Goal: Learn about a topic: Learn about a topic

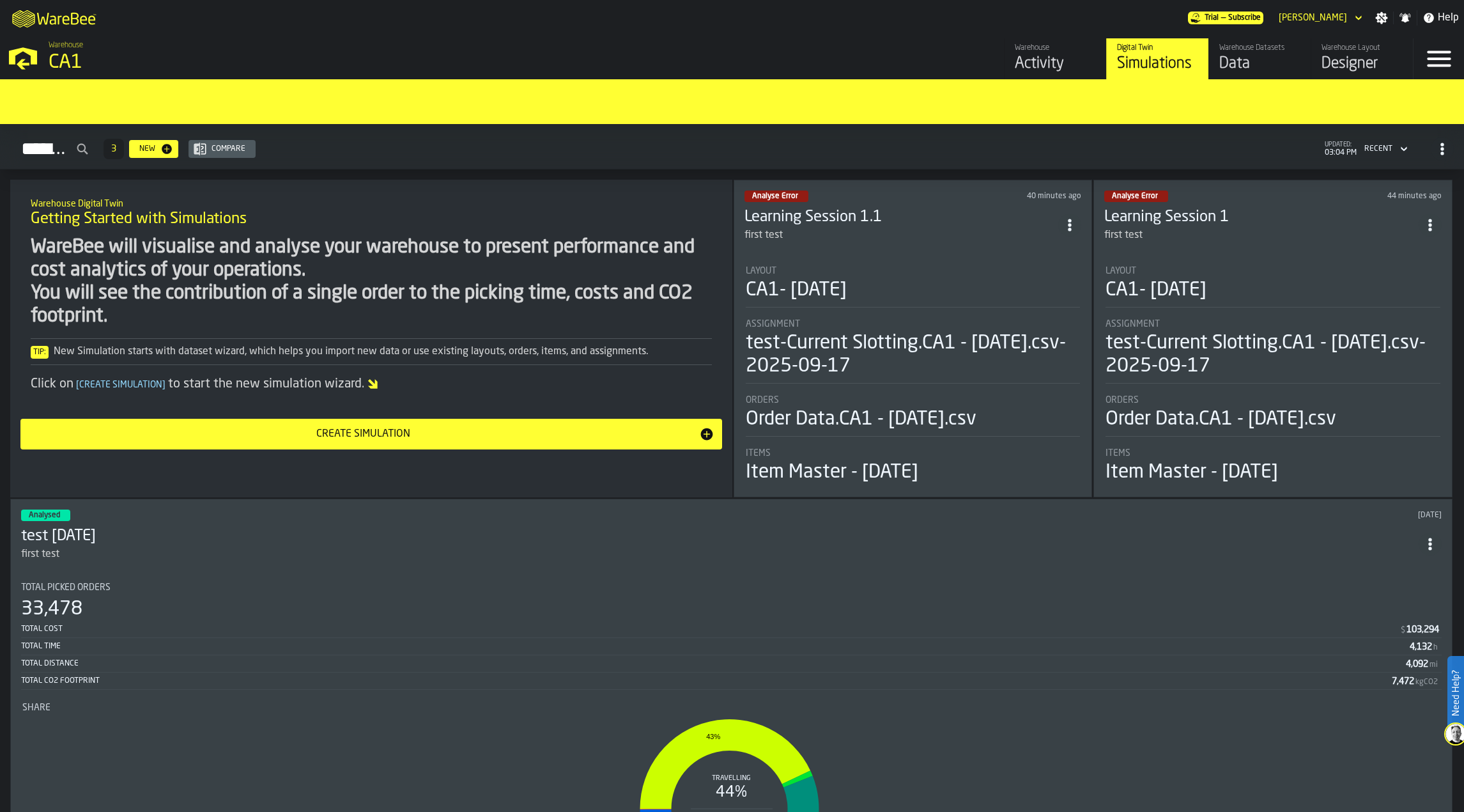
scroll to position [753, 0]
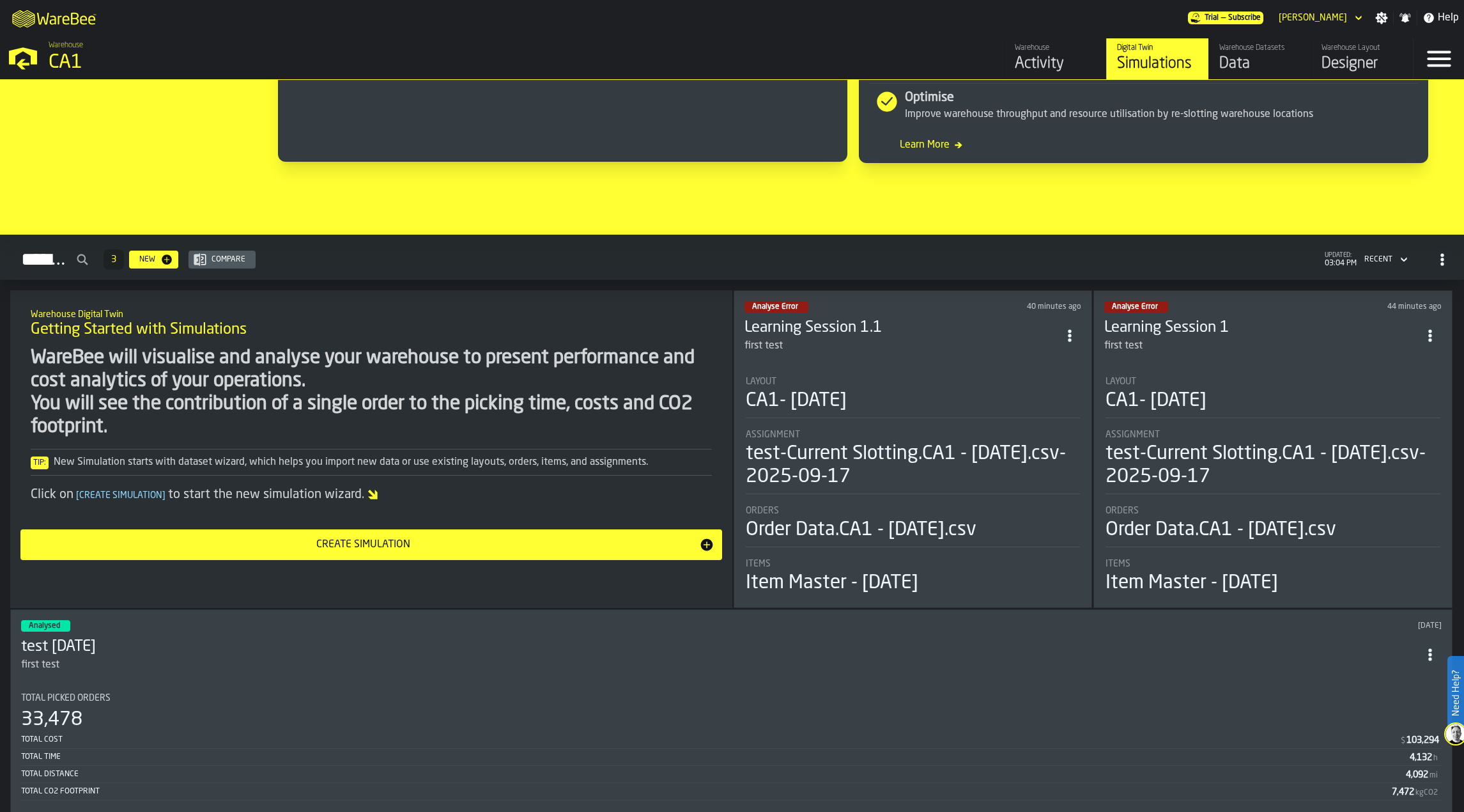
click at [946, 392] on div "CA1- [DATE]" at bounding box center [913, 401] width 335 height 23
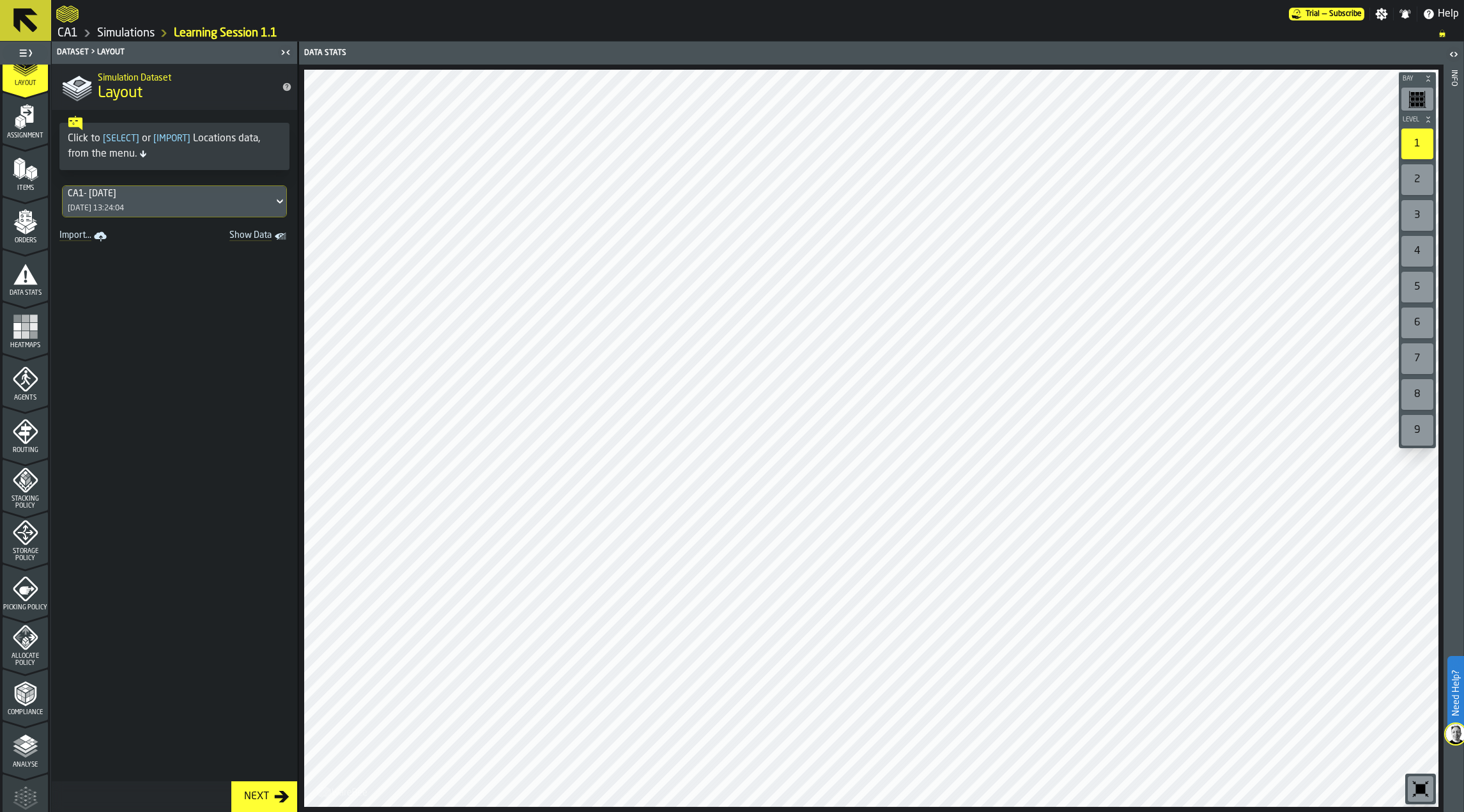
scroll to position [196, 0]
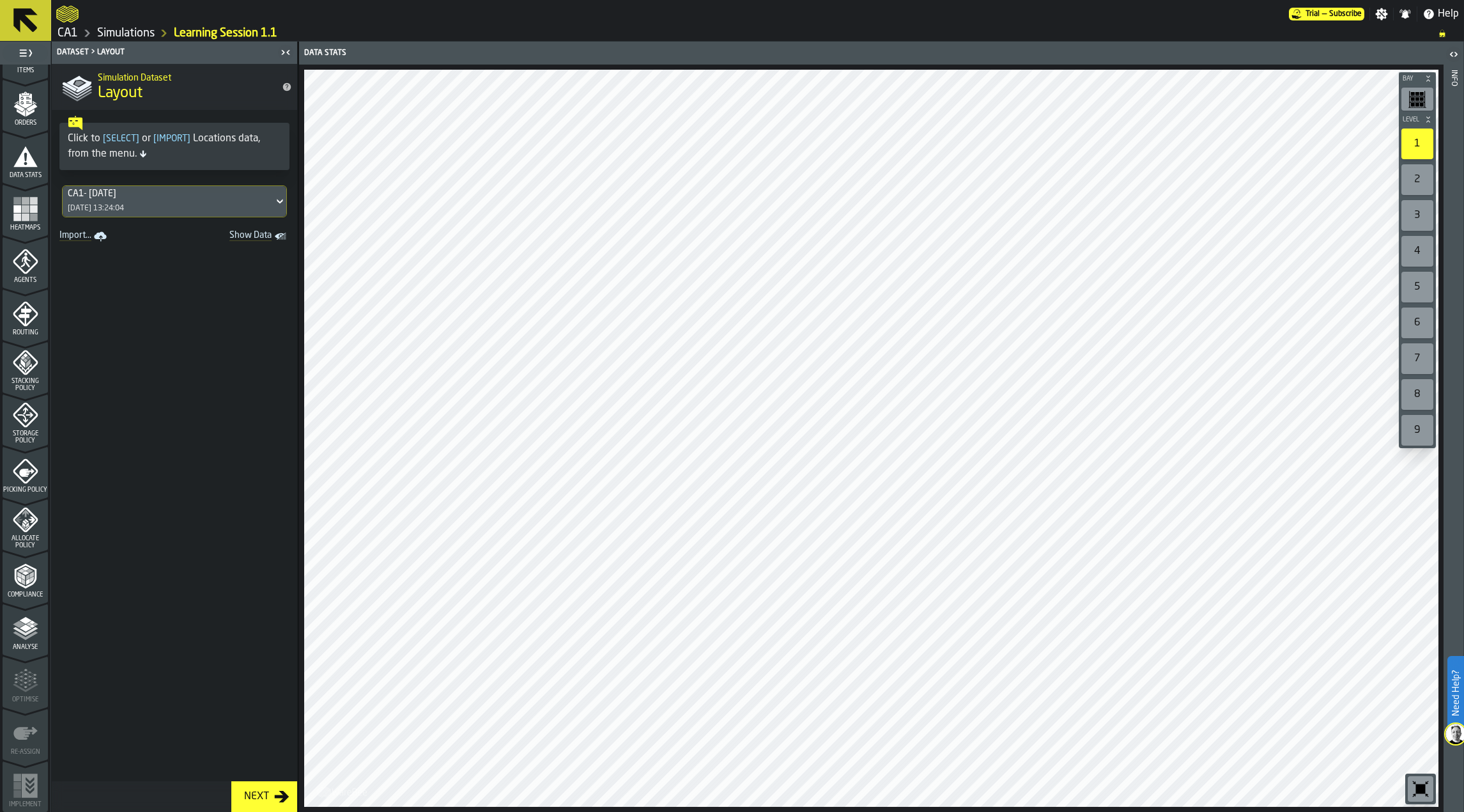
click at [27, 627] on polygon "menu Analyse" at bounding box center [26, 627] width 12 height 7
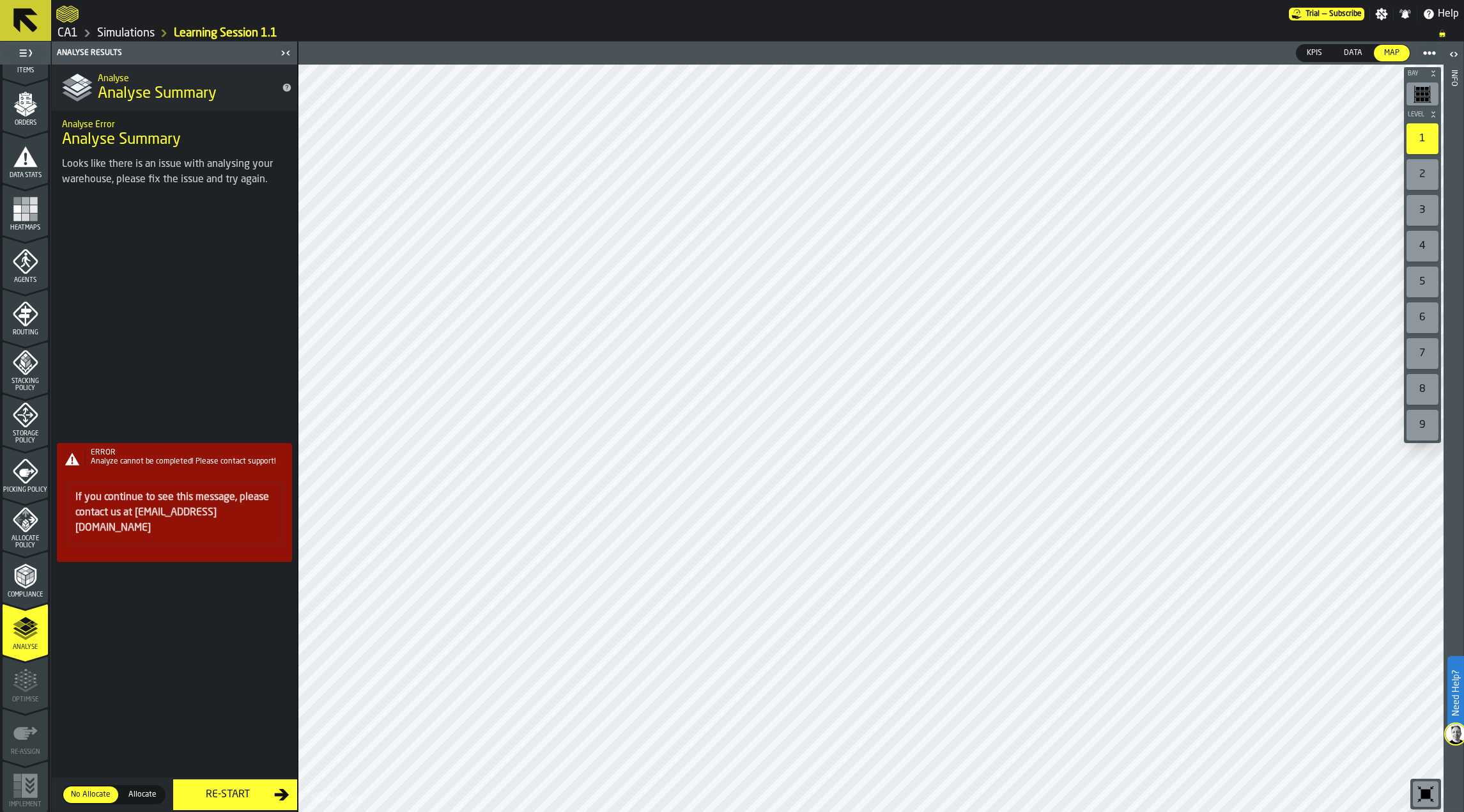
click at [226, 465] on span "Analyze cannot be completed! Please contact support!" at bounding box center [183, 461] width 186 height 8
click at [161, 457] on div "ERROR" at bounding box center [190, 452] width 199 height 9
click at [27, 592] on span "Compliance" at bounding box center [25, 595] width 45 height 7
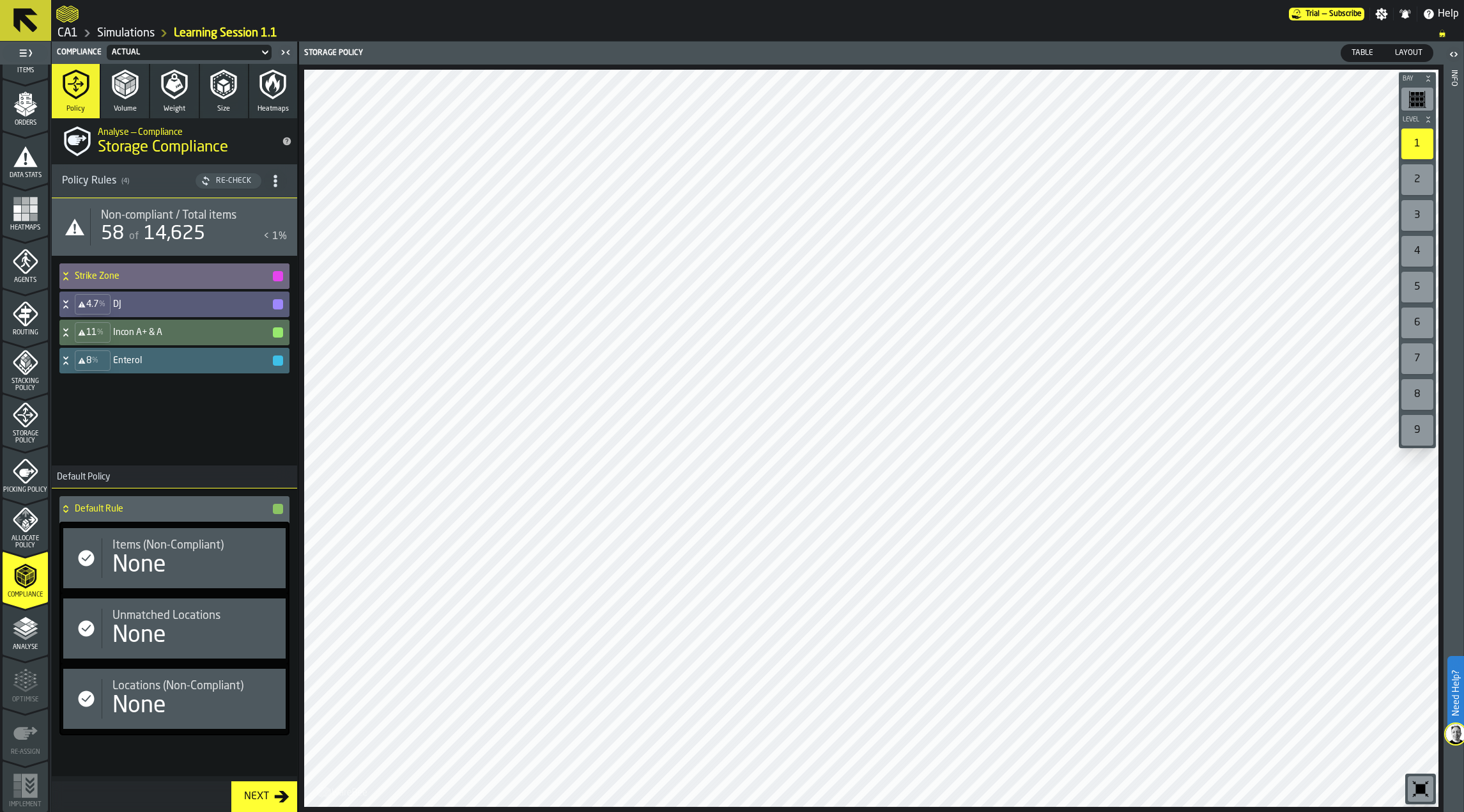
click at [124, 110] on span "Volume" at bounding box center [125, 108] width 23 height 8
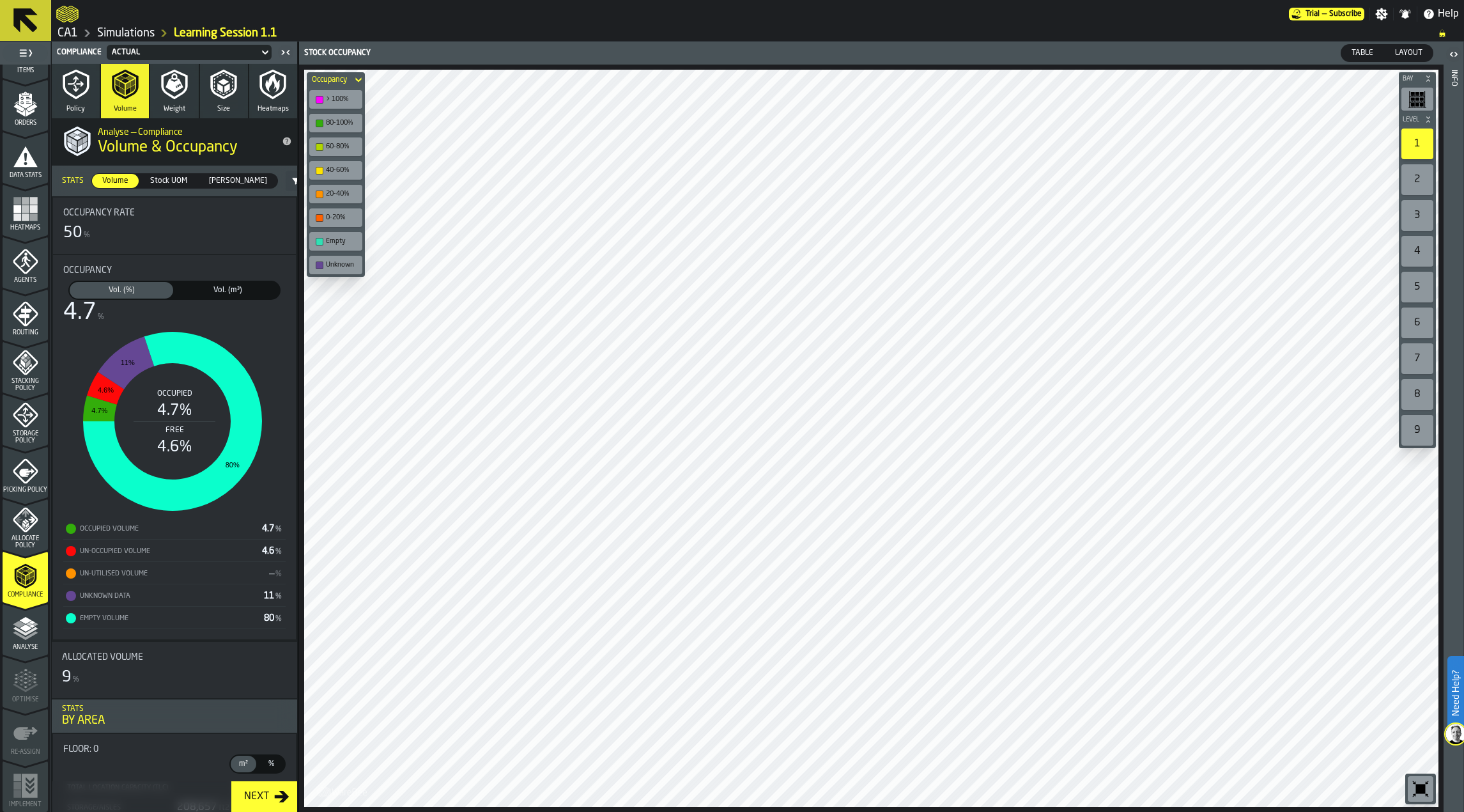
click at [189, 110] on button "Weight" at bounding box center [174, 91] width 48 height 54
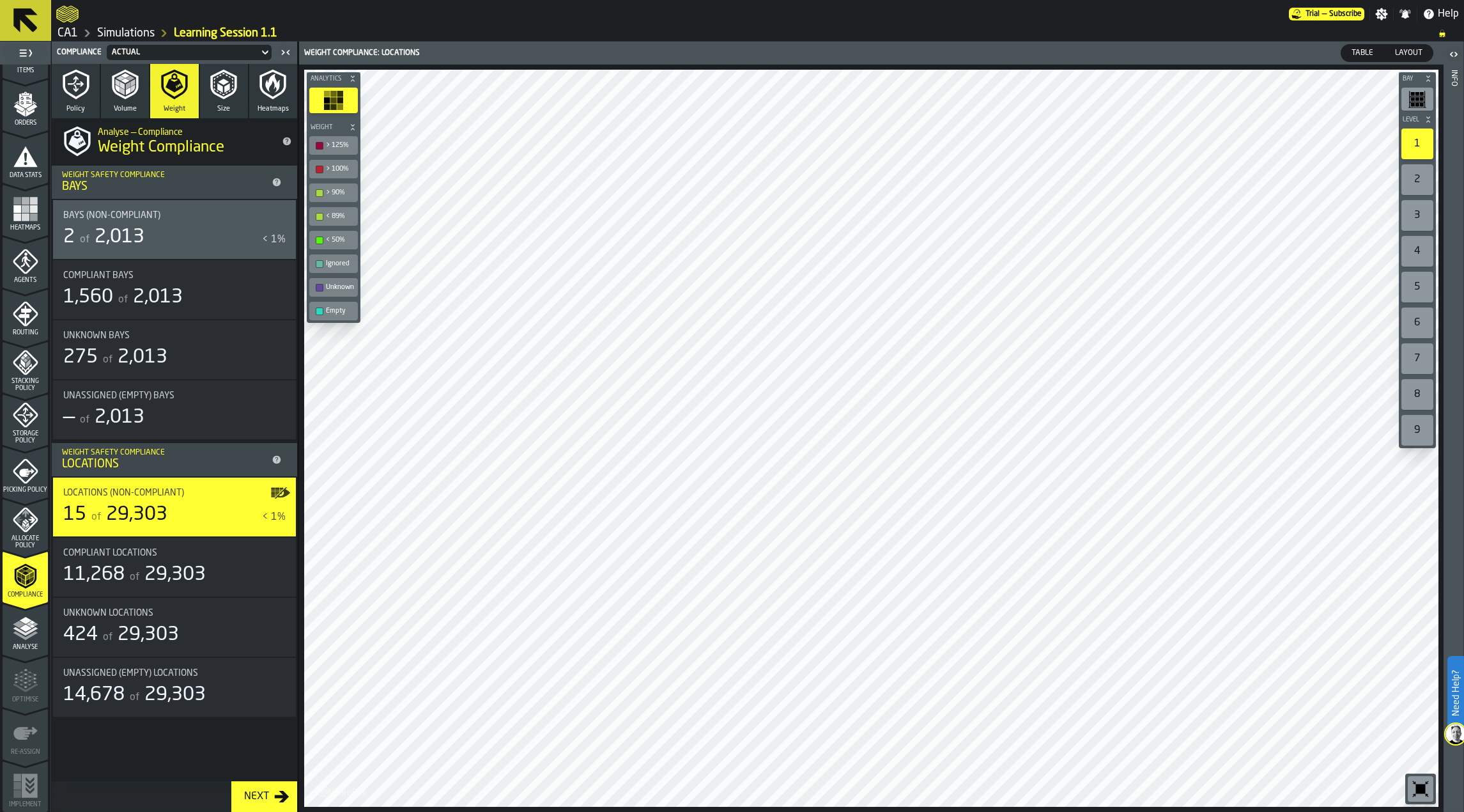
click at [232, 112] on button "Size" at bounding box center [224, 91] width 48 height 54
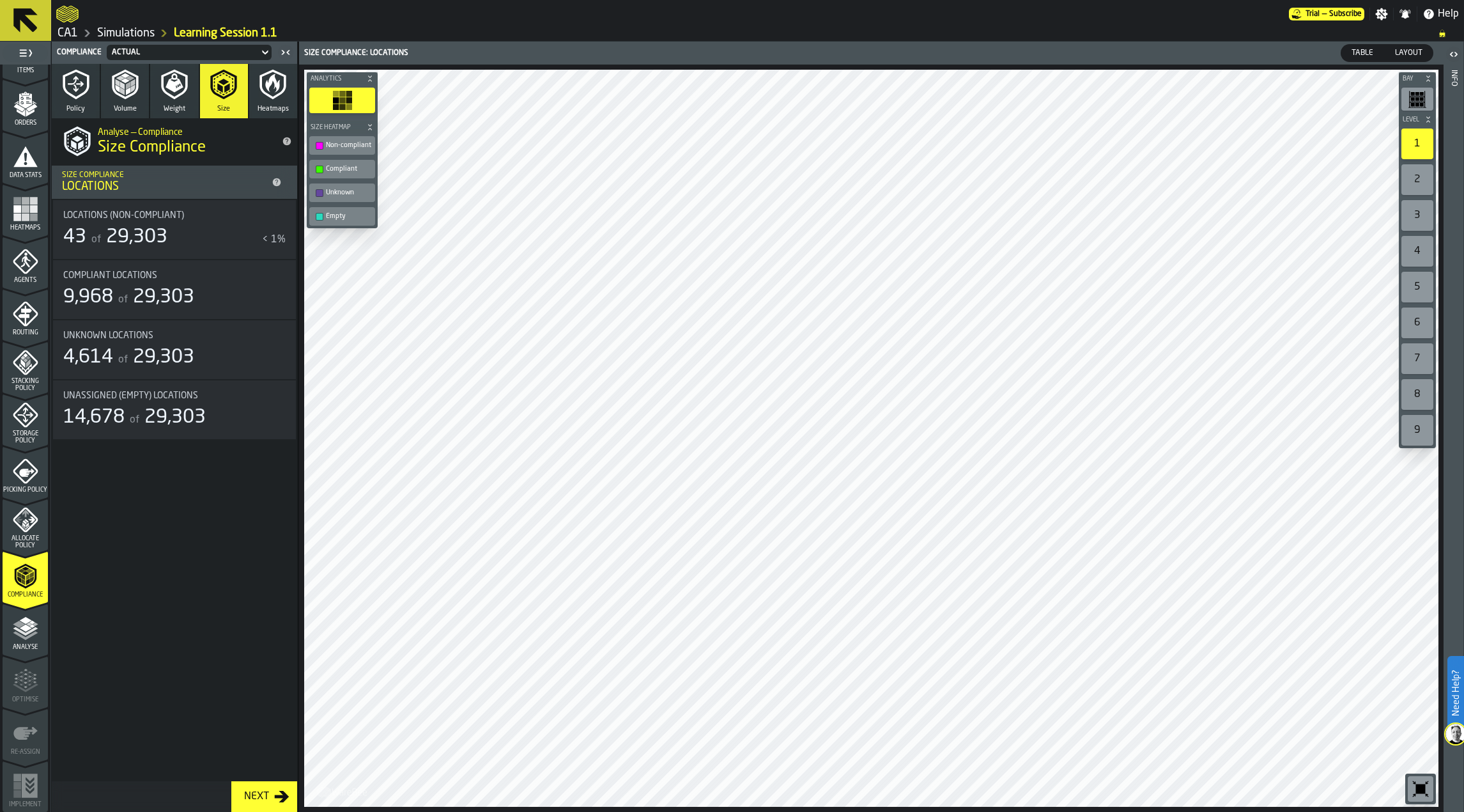
click at [264, 241] on div "< 1%" at bounding box center [274, 239] width 24 height 15
click at [331, 145] on div "Non-compliant" at bounding box center [348, 145] width 45 height 8
click at [126, 229] on span "29,303" at bounding box center [136, 237] width 61 height 20
click at [347, 107] on rect "button-toolbar-undefined" at bounding box center [348, 107] width 6 height 6
click at [324, 103] on rect "button-toolbar-undefined" at bounding box center [325, 100] width 6 height 6
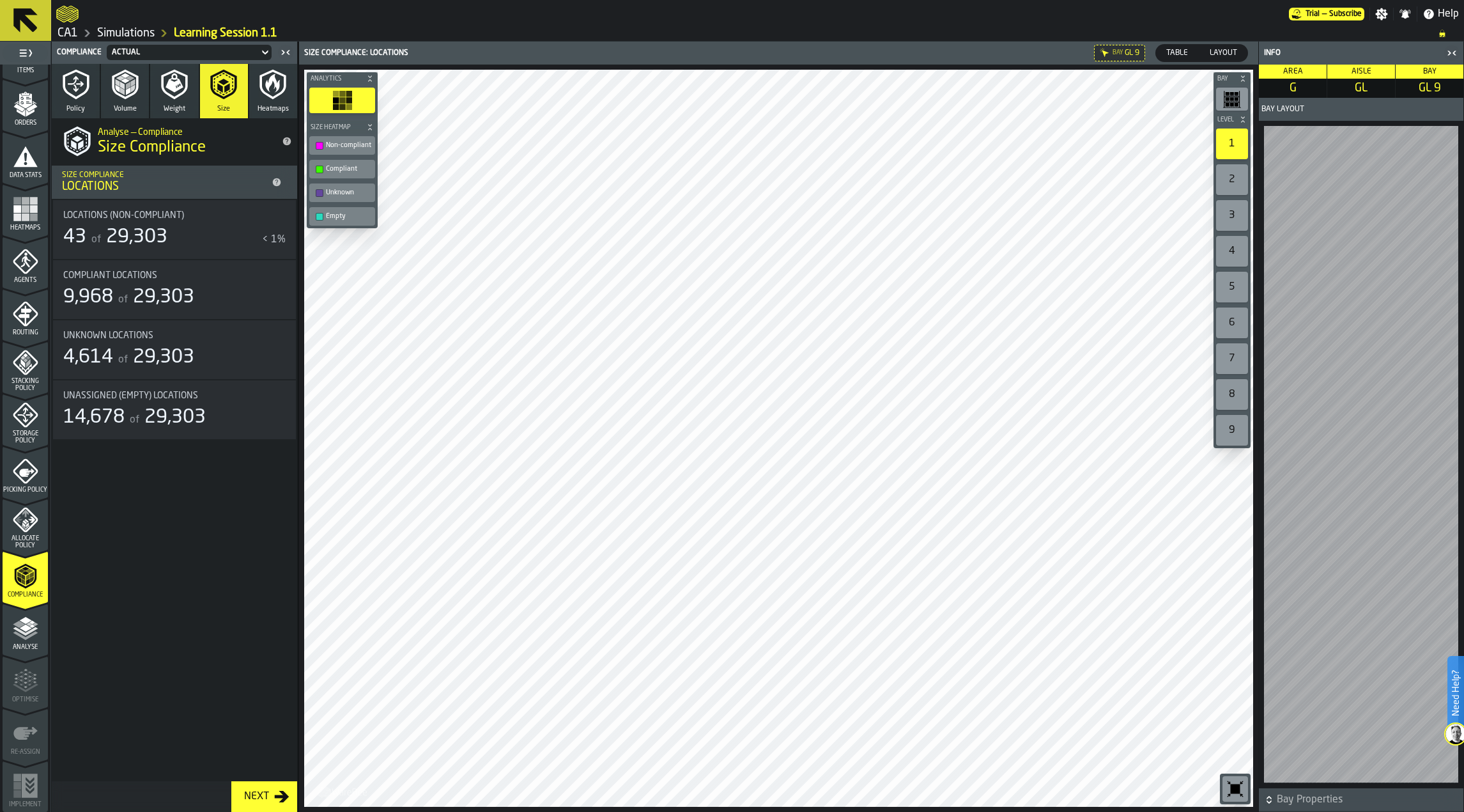
click at [276, 100] on icon "button" at bounding box center [273, 84] width 31 height 31
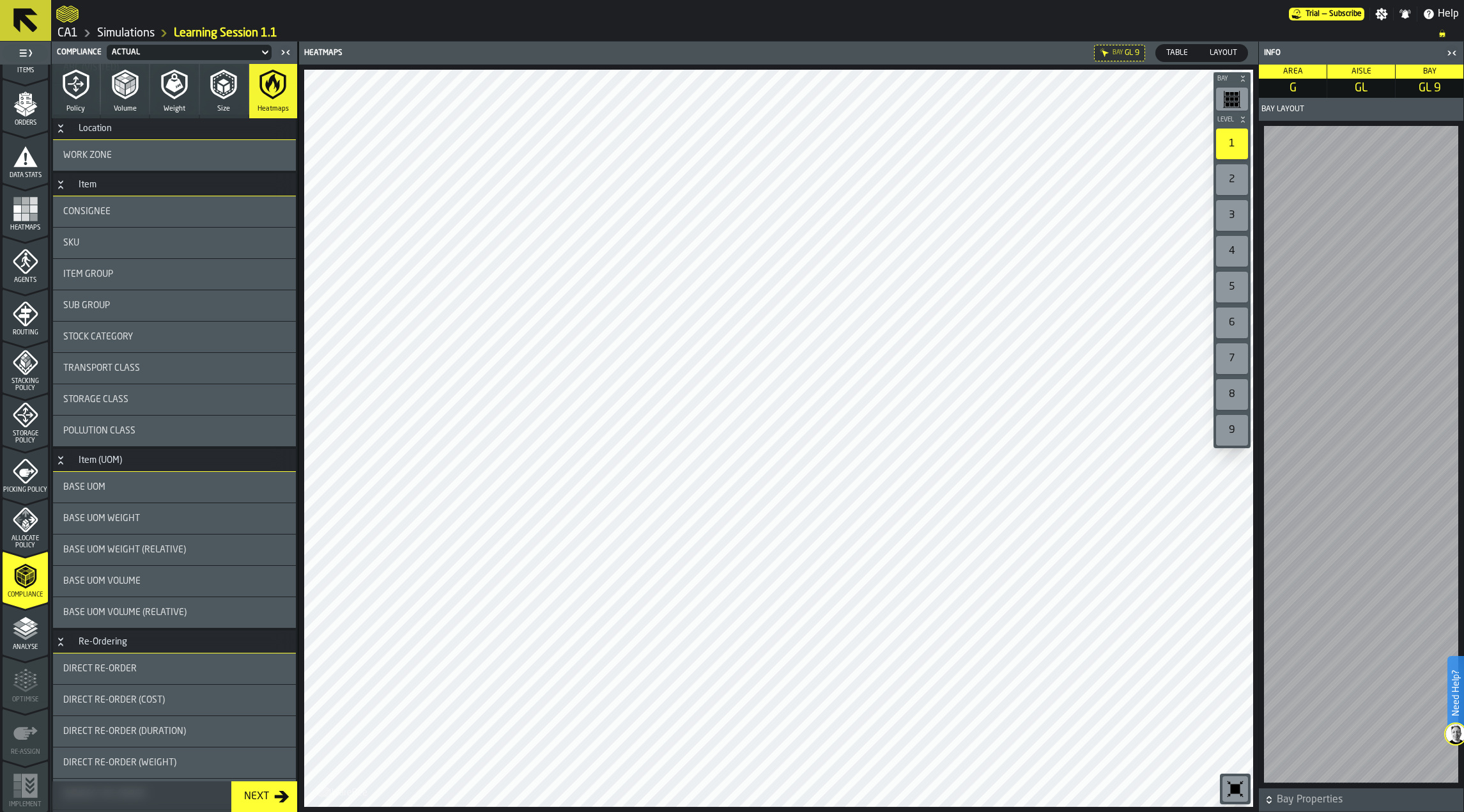
scroll to position [0, 0]
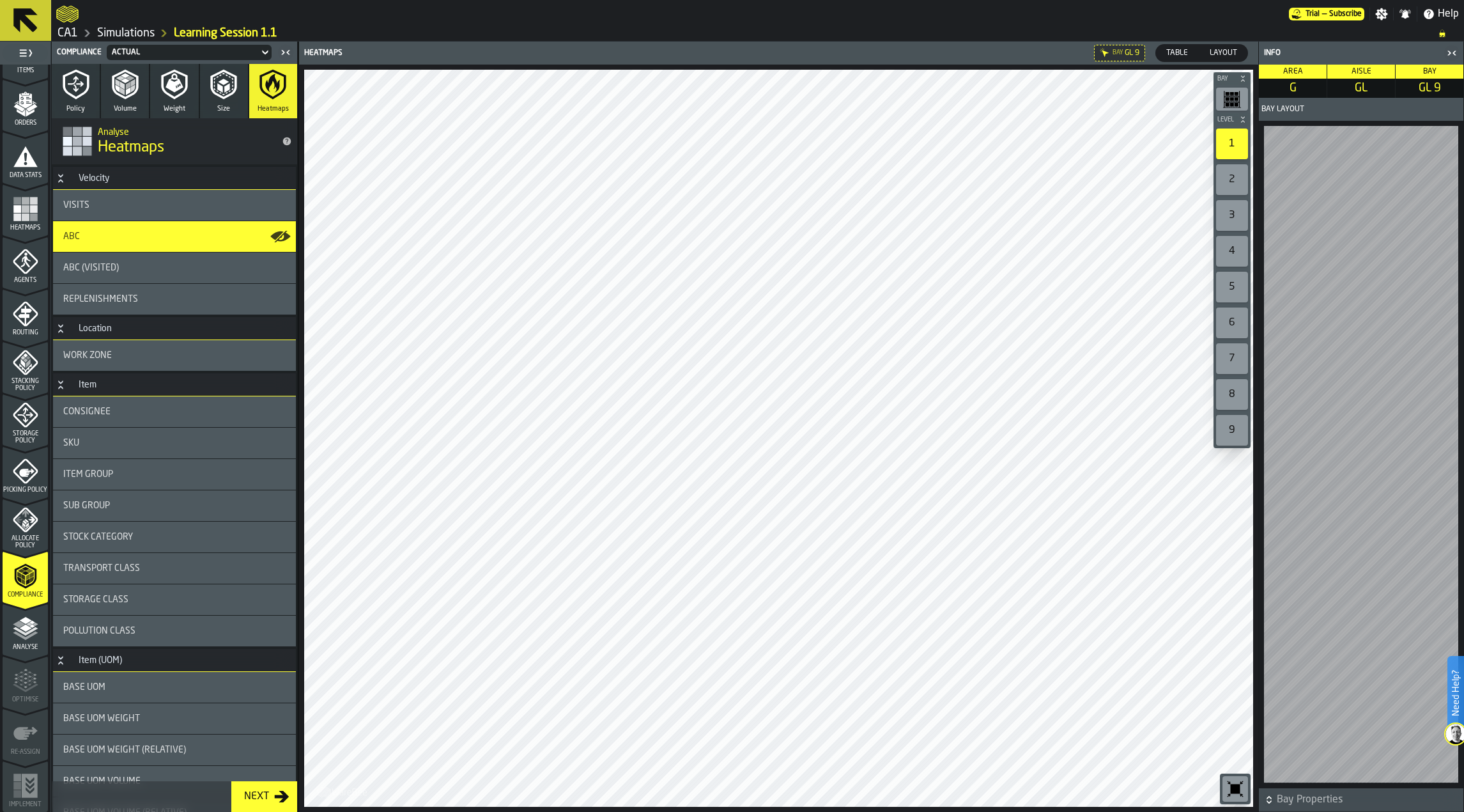
click at [221, 110] on span "Size" at bounding box center [224, 108] width 12 height 8
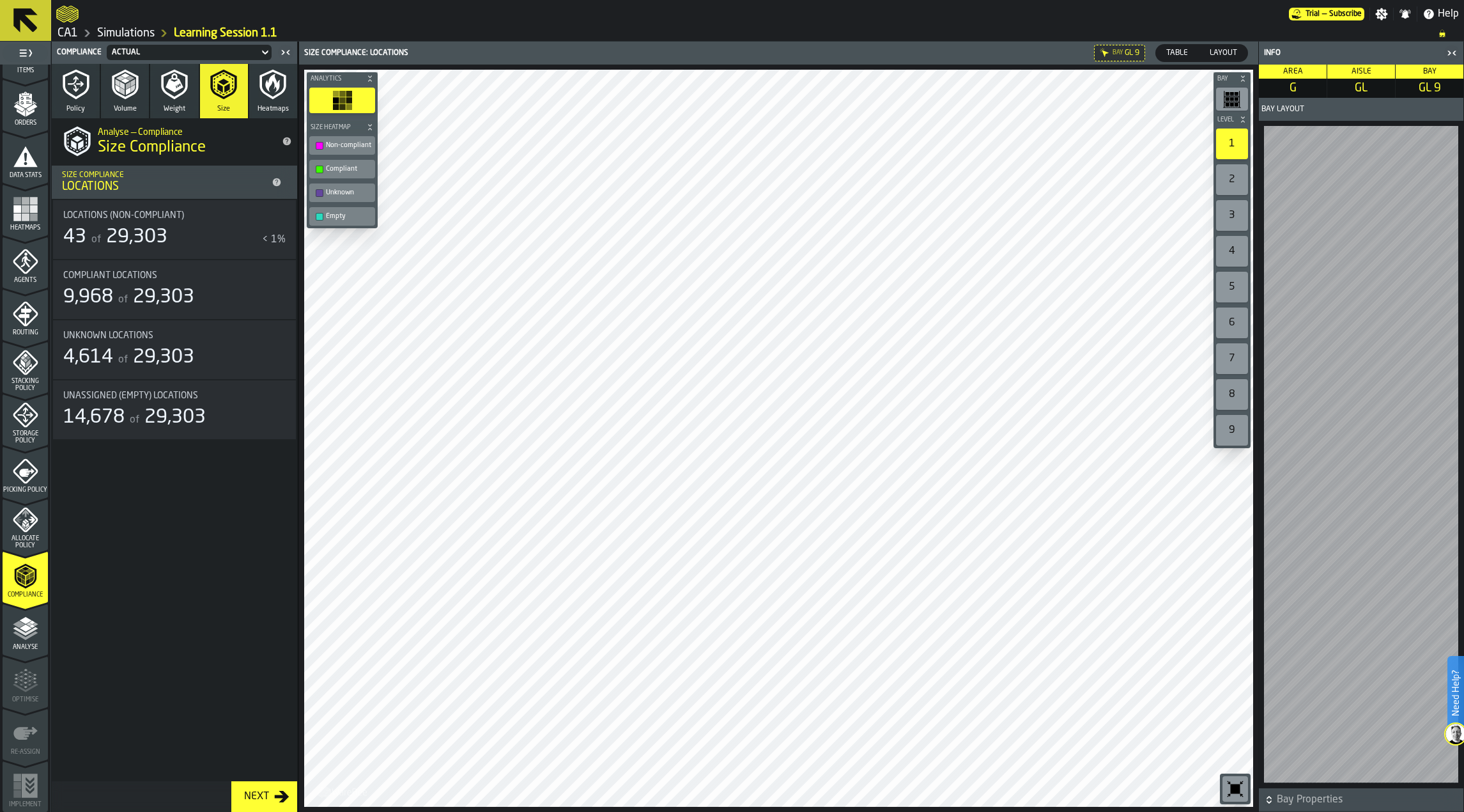
click at [324, 148] on div "Non-compliant" at bounding box center [342, 145] width 60 height 13
click at [35, 535] on span "Allocate Policy" at bounding box center [25, 542] width 45 height 14
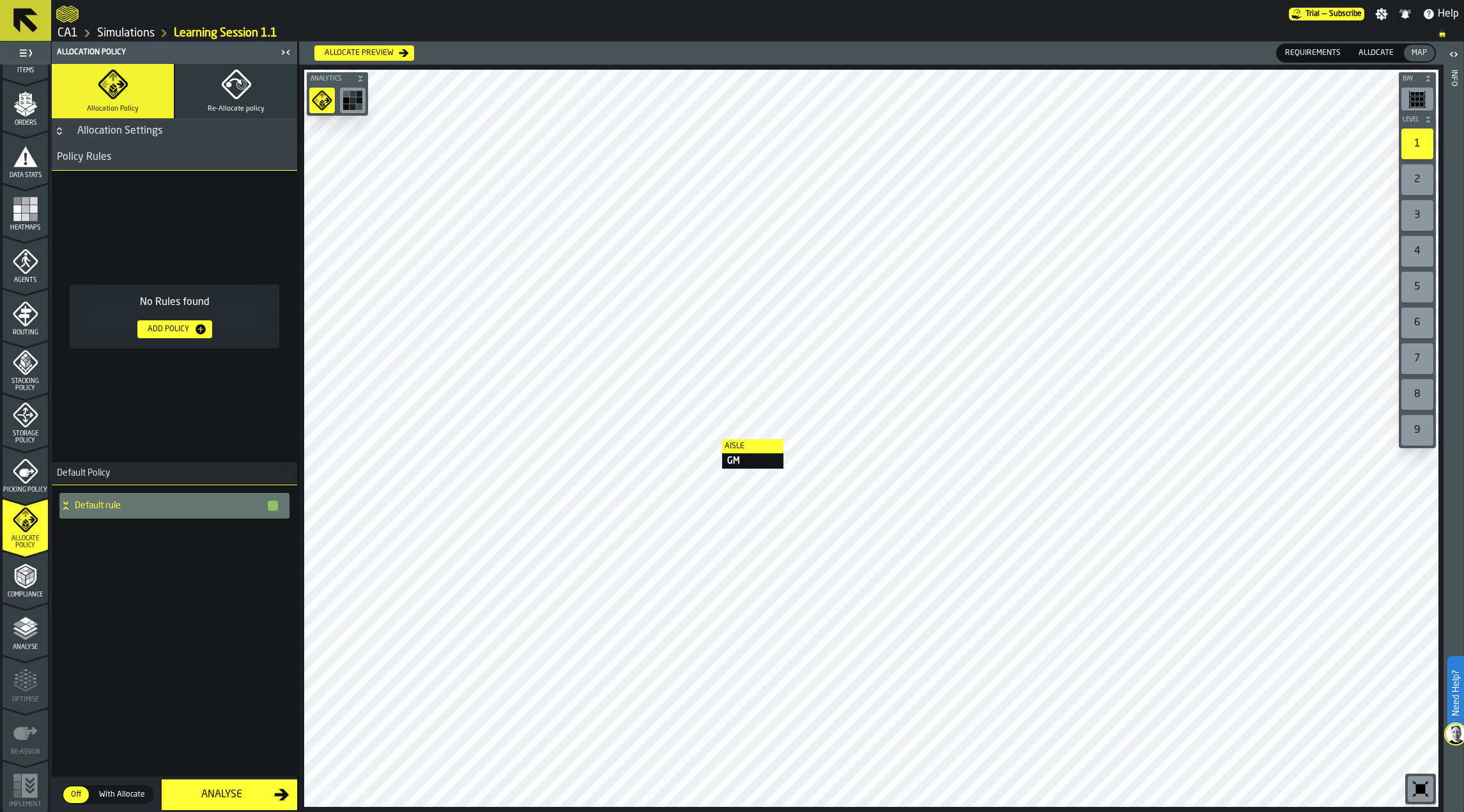
click at [265, 84] on button "Re-Allocate policy" at bounding box center [235, 91] width 122 height 54
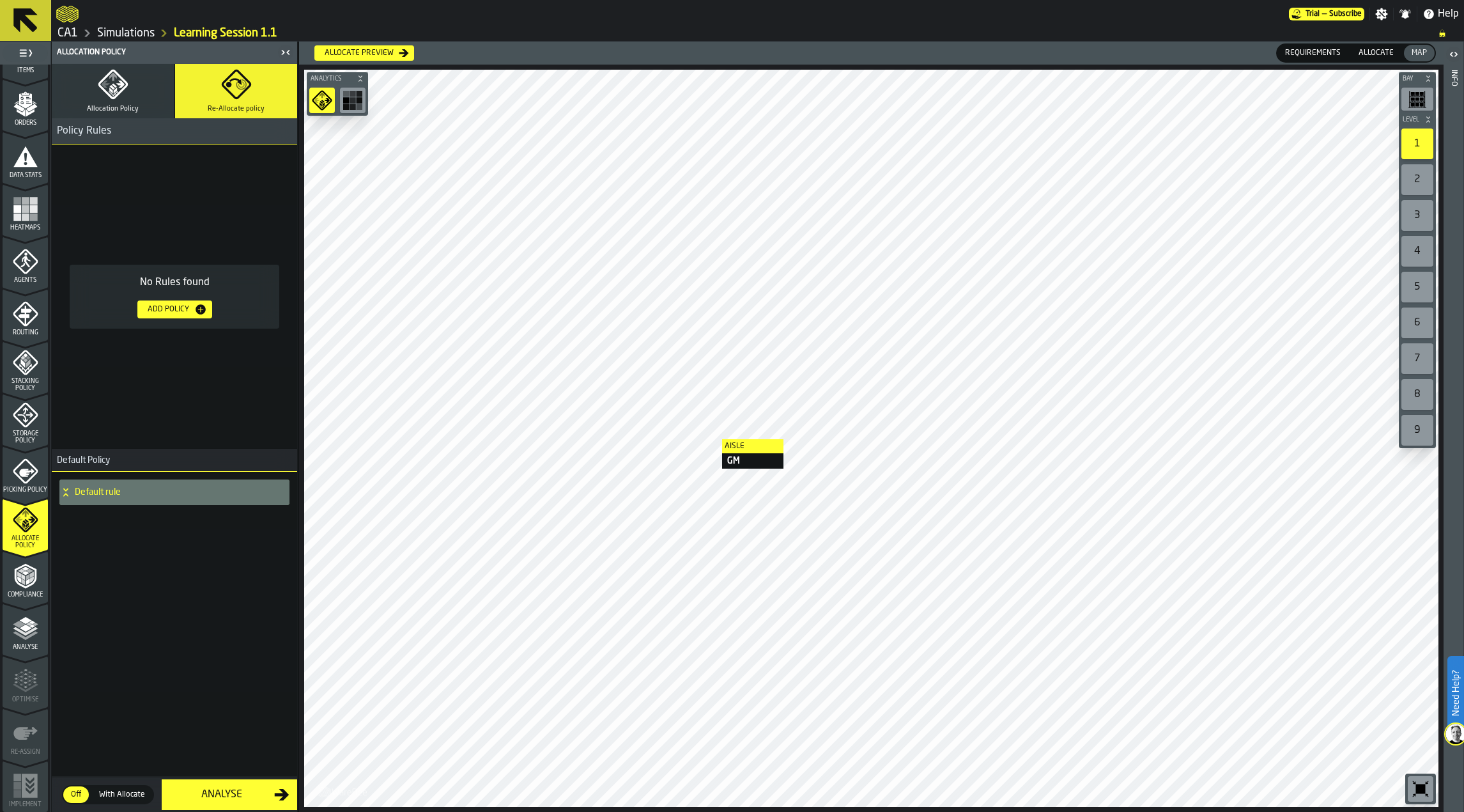
click at [33, 480] on icon "menu Picking Policy" at bounding box center [25, 471] width 26 height 26
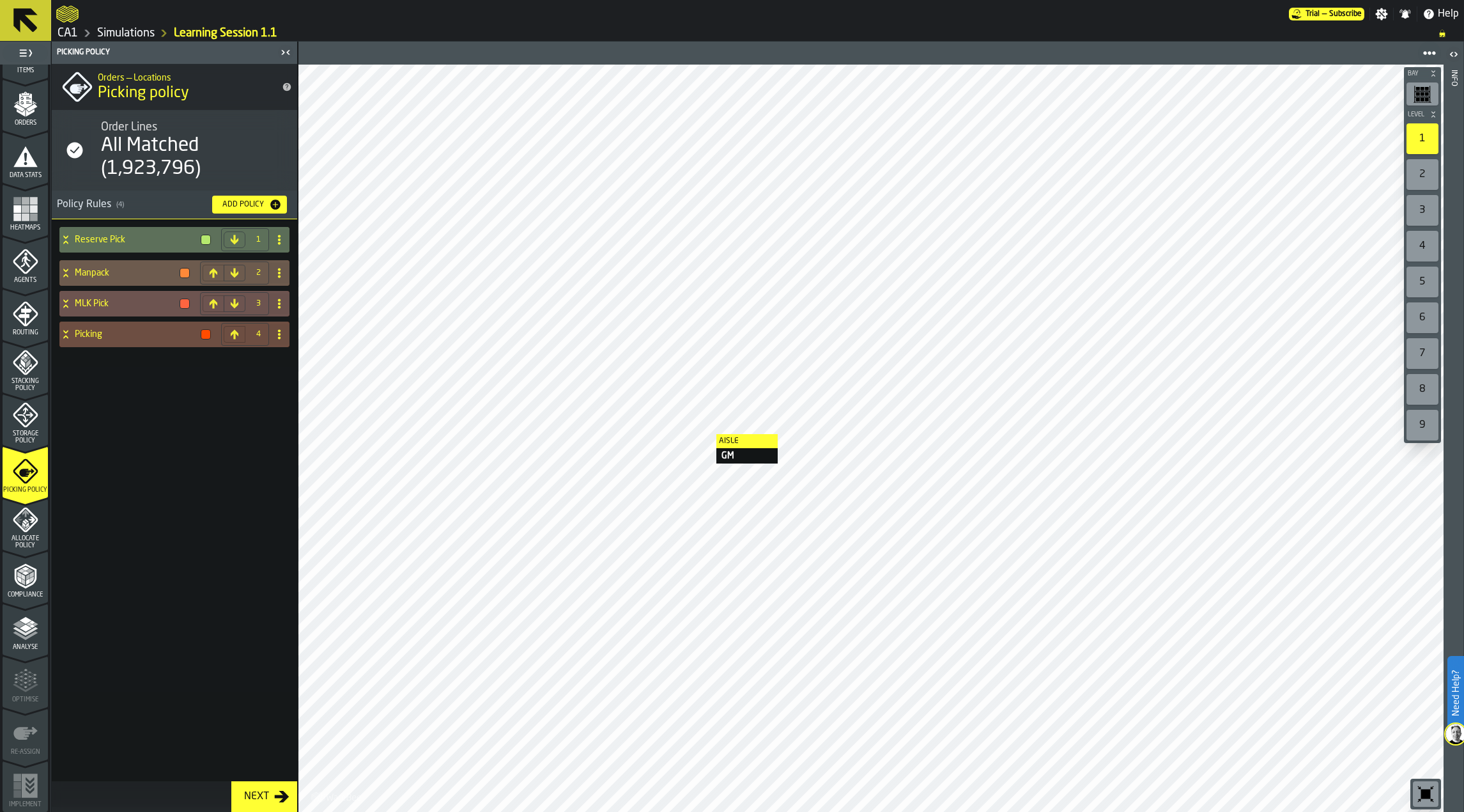
click at [12, 418] on icon "menu Storage Policy" at bounding box center [25, 415] width 26 height 26
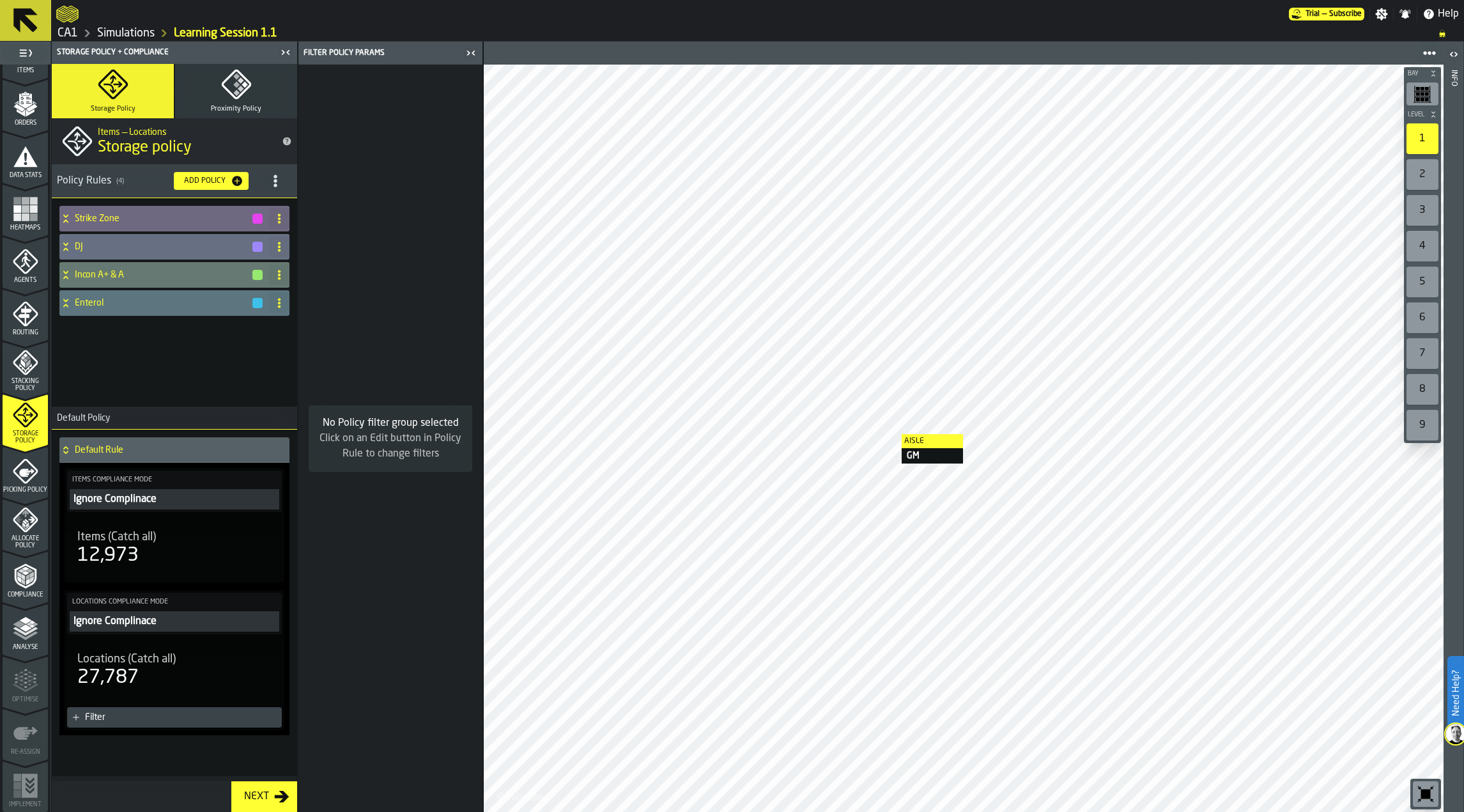
click at [29, 366] on polygon "menu Stacking Policy" at bounding box center [26, 368] width 12 height 9
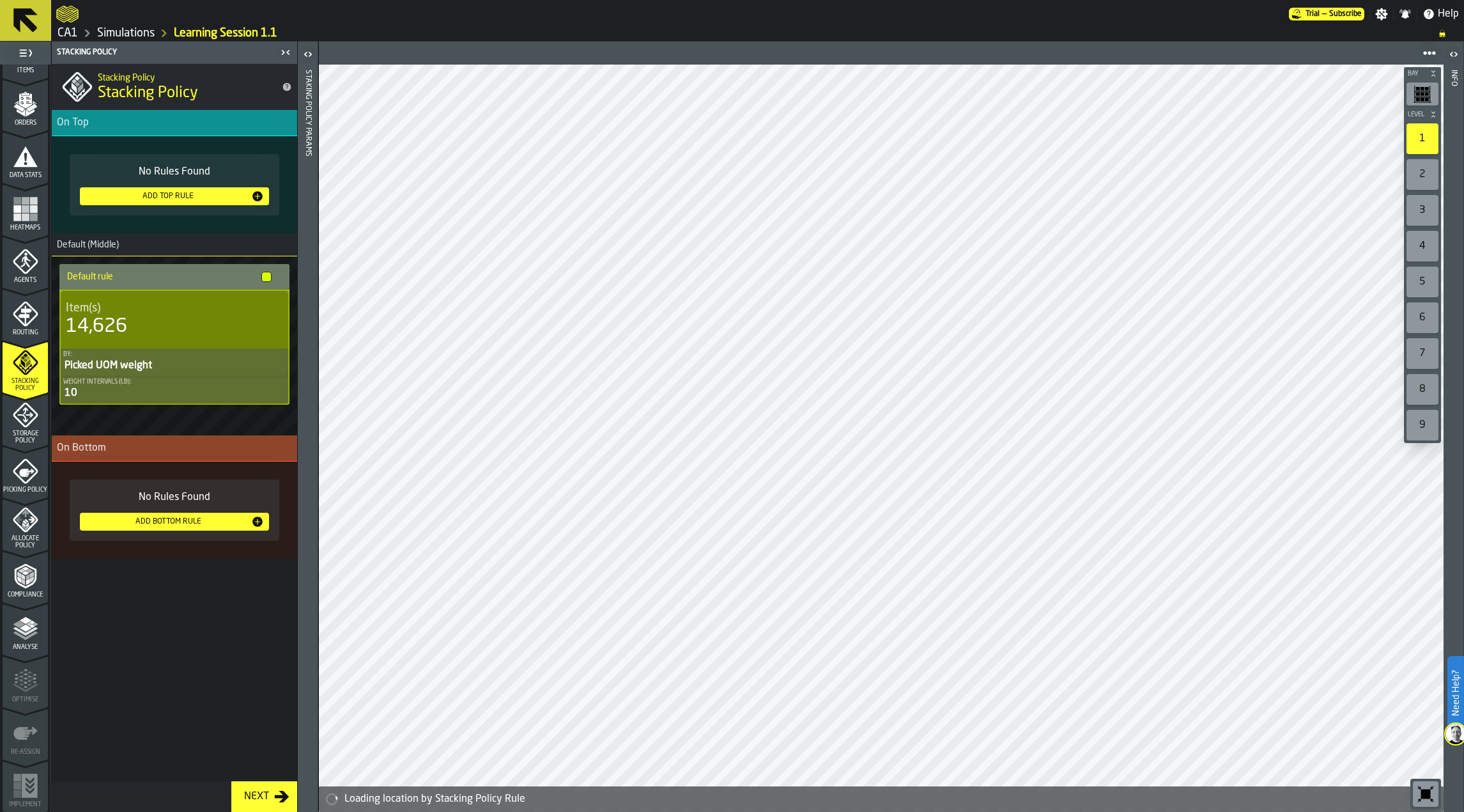
click at [24, 334] on span "Routing" at bounding box center [25, 333] width 45 height 7
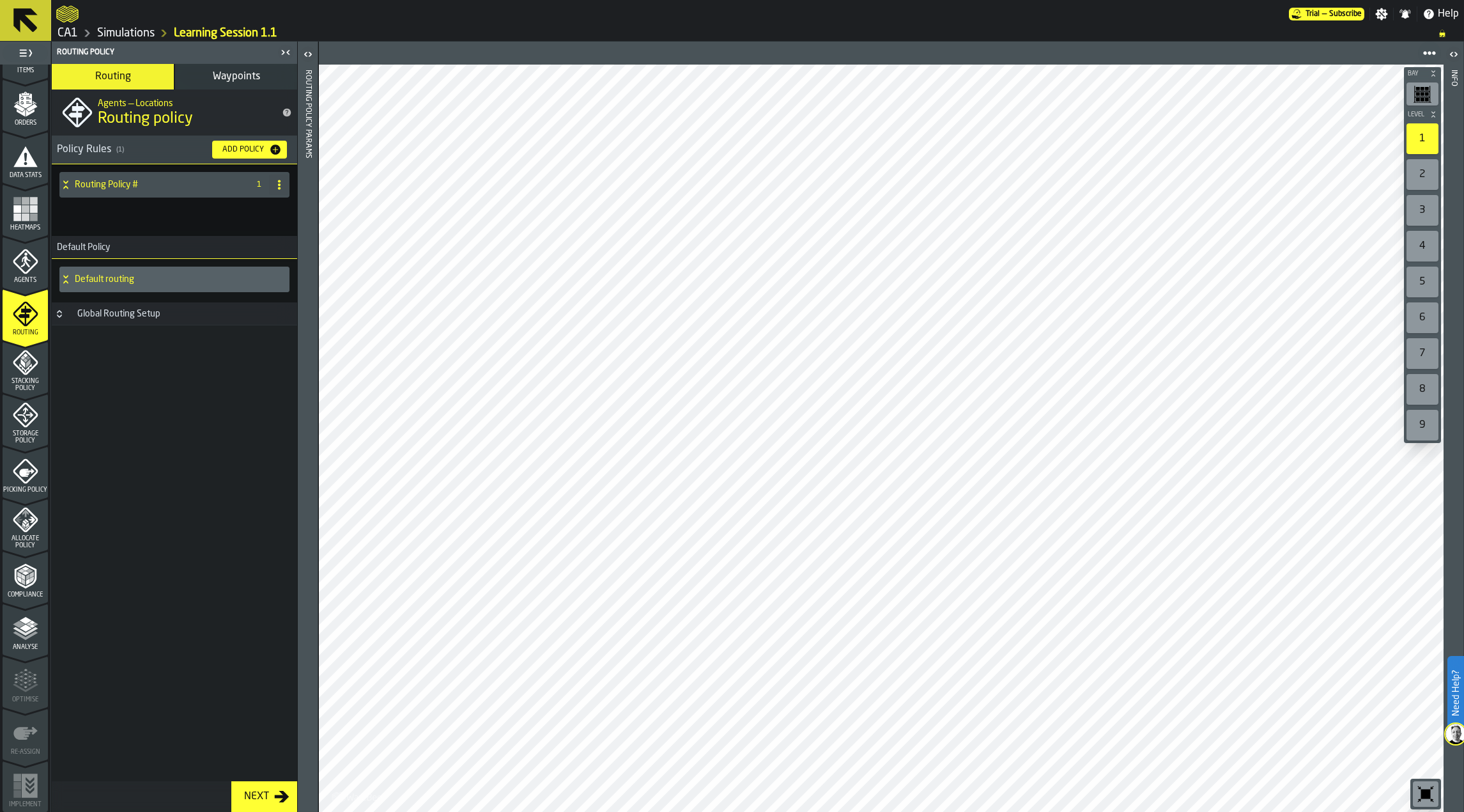
click at [20, 261] on icon "menu Agents" at bounding box center [25, 261] width 26 height 26
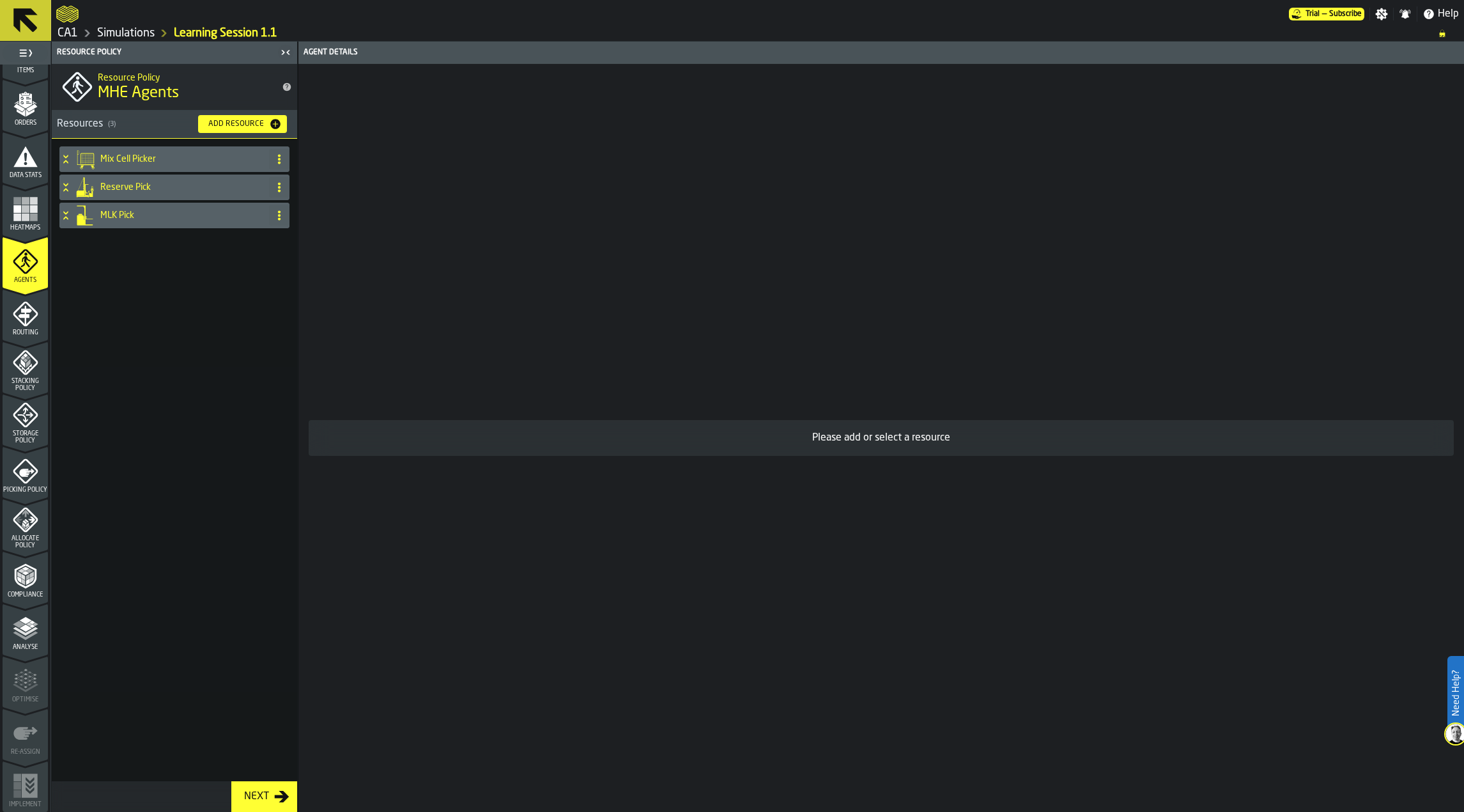
click at [36, 214] on rect "menu Heatmaps" at bounding box center [33, 217] width 8 height 8
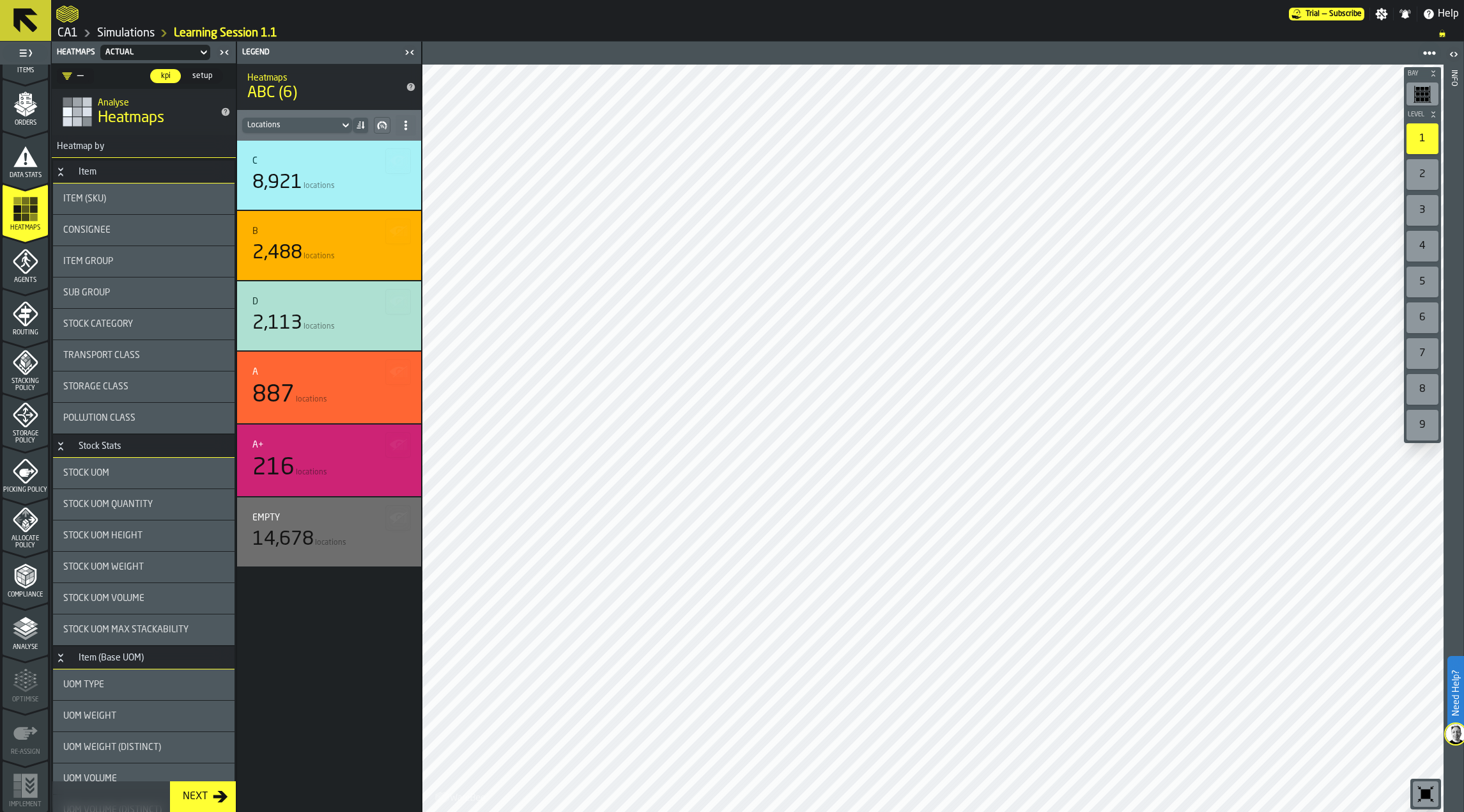
click at [26, 580] on polyline "menu Compliance" at bounding box center [28, 580] width 4 height 6
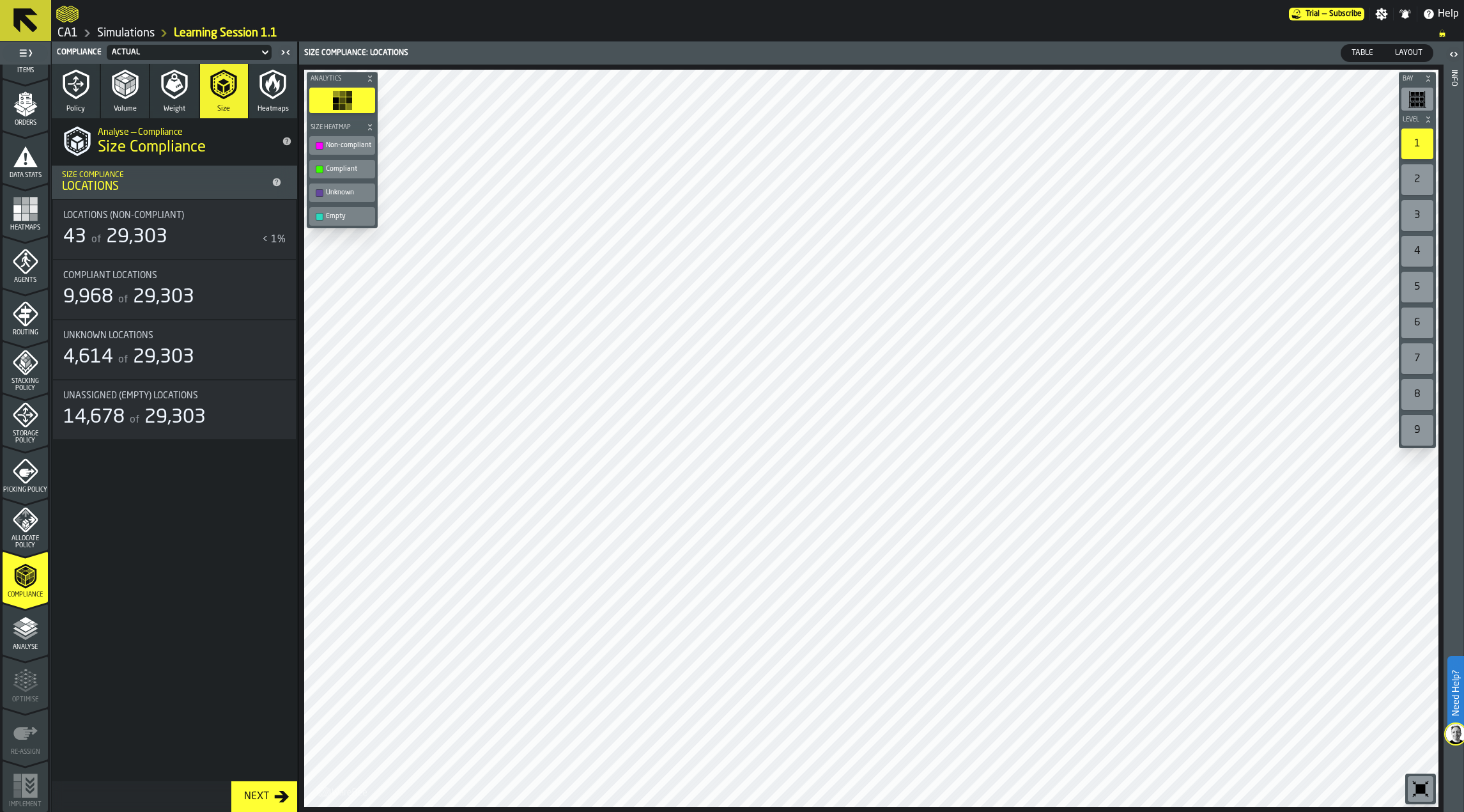
click at [68, 103] on button "Policy" at bounding box center [76, 91] width 48 height 54
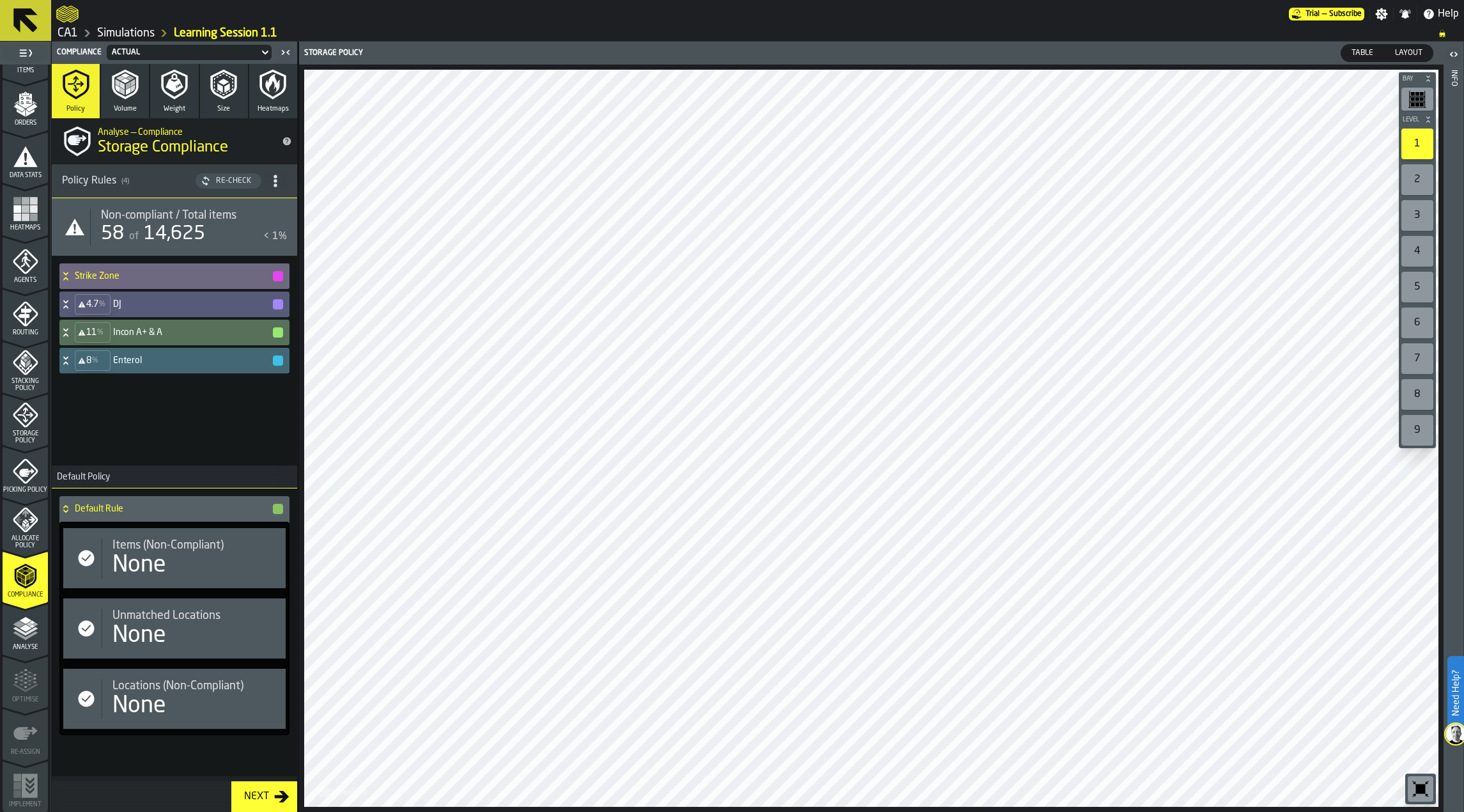
click at [147, 220] on span "Non-compliant / Total items" at bounding box center [169, 216] width 136 height 14
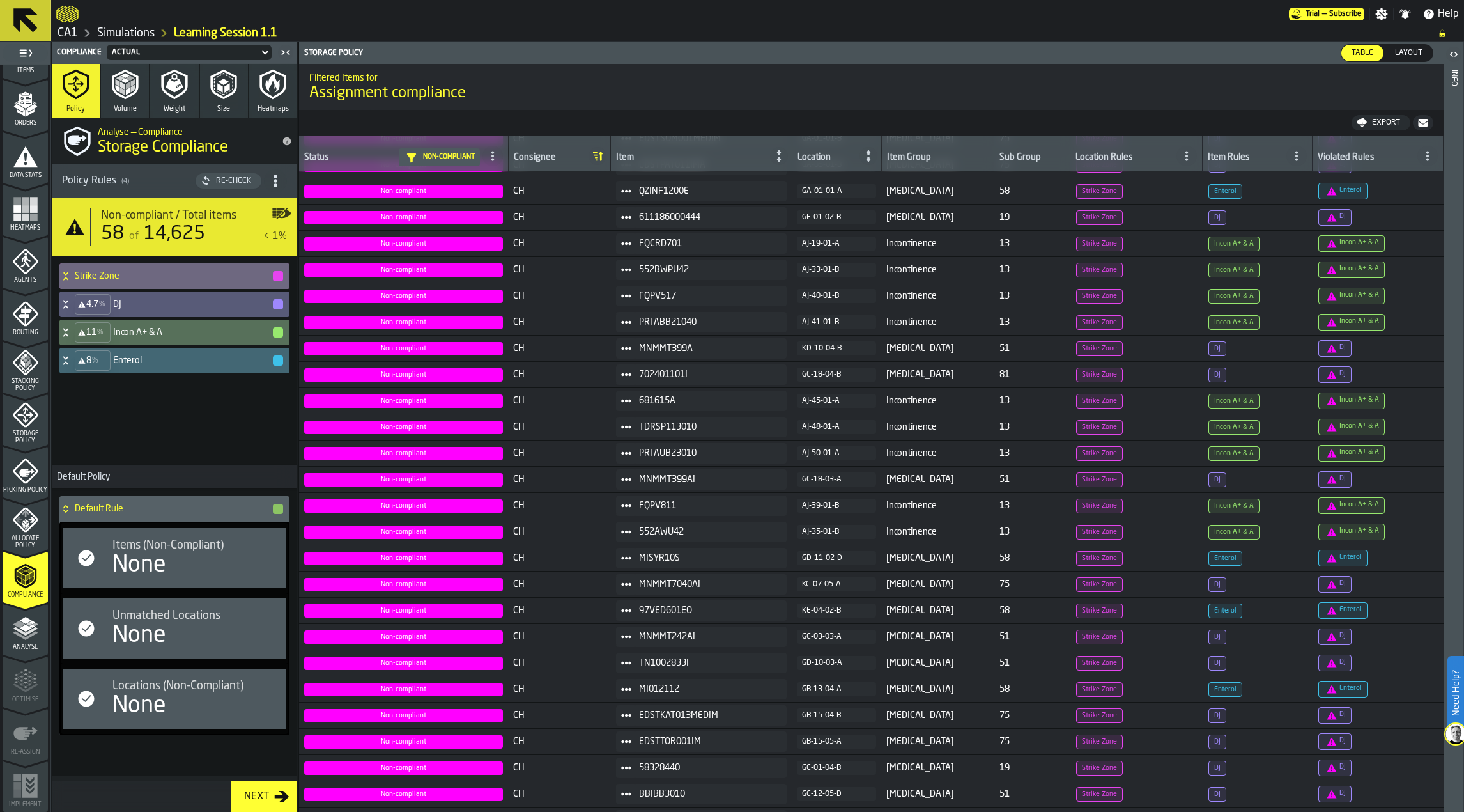
scroll to position [808, 0]
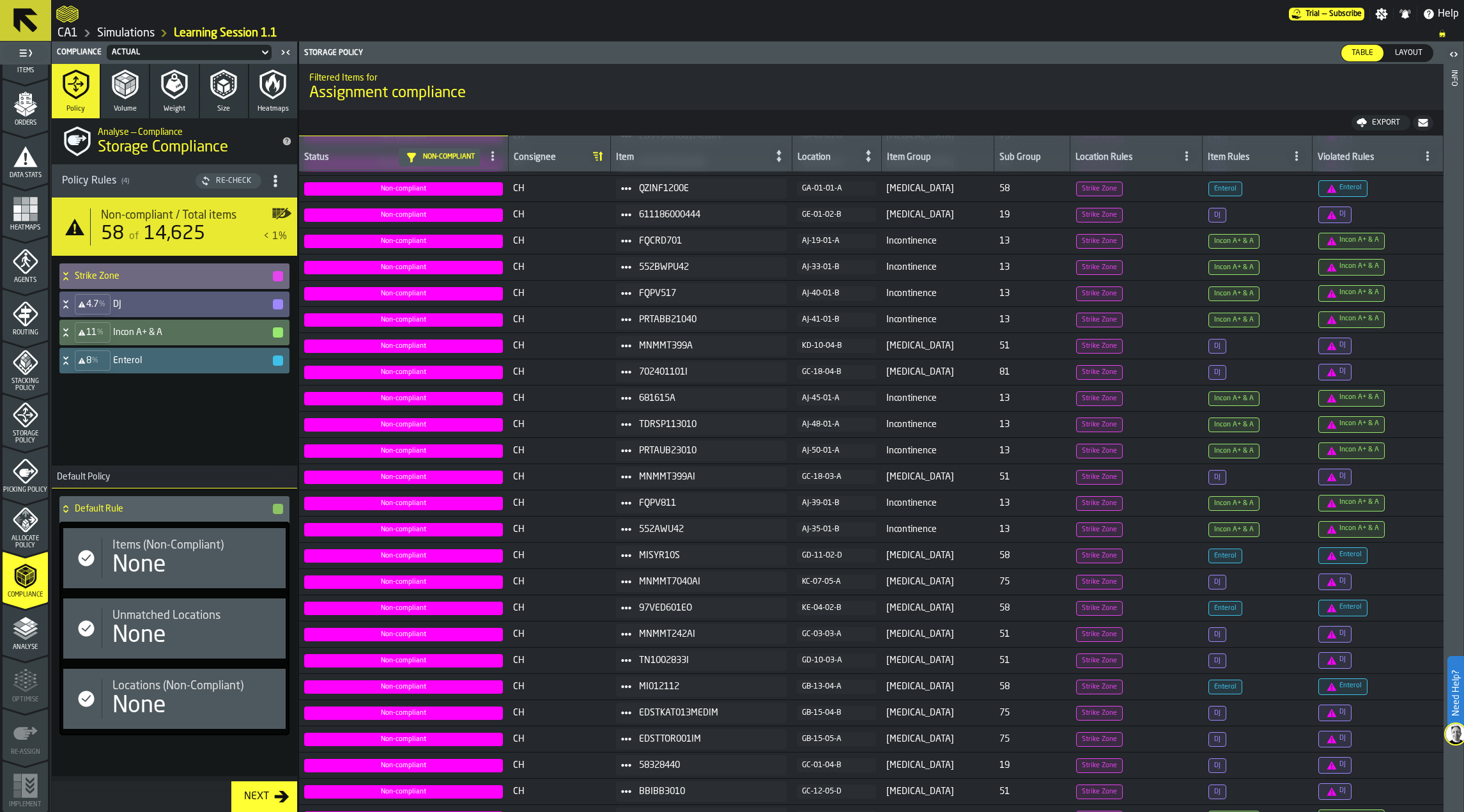
click at [21, 638] on polyline "menu Analyse" at bounding box center [25, 635] width 25 height 9
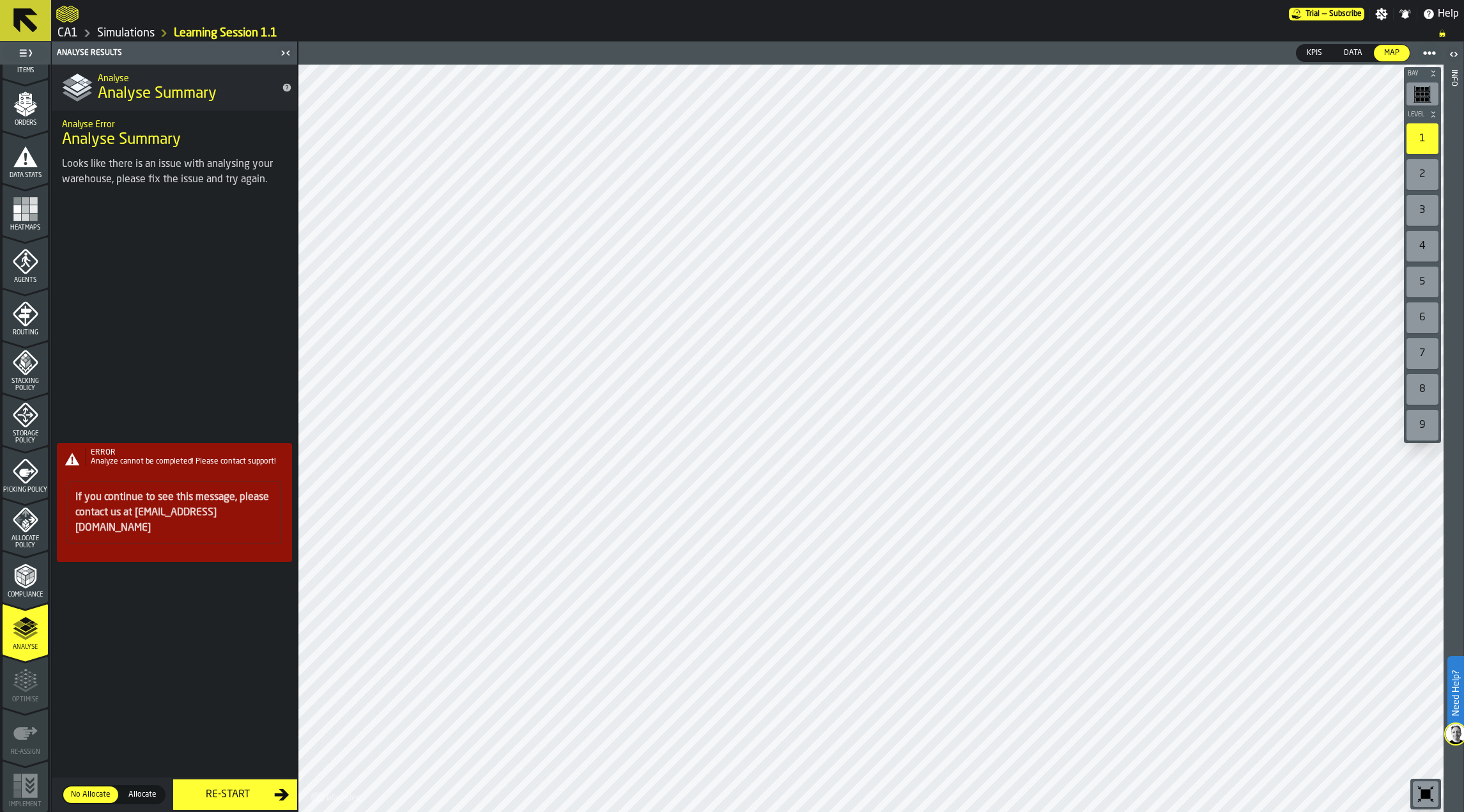
click at [264, 799] on div "ERROR Analyze cannot be completed! Please contact support! If you continue to s…" at bounding box center [174, 507] width 245 height 609
click at [27, 587] on icon "menu Compliance" at bounding box center [25, 576] width 26 height 26
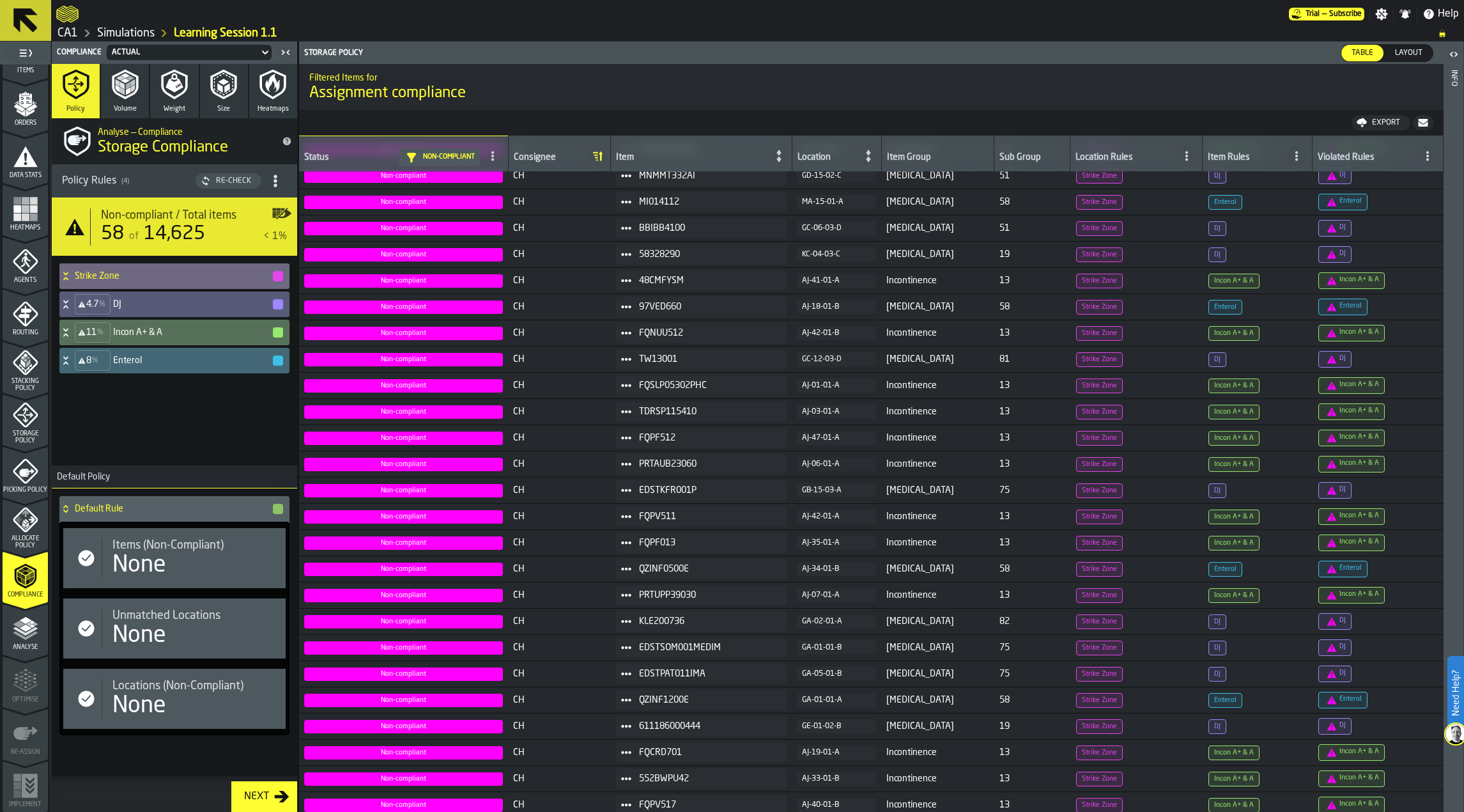
scroll to position [0, 0]
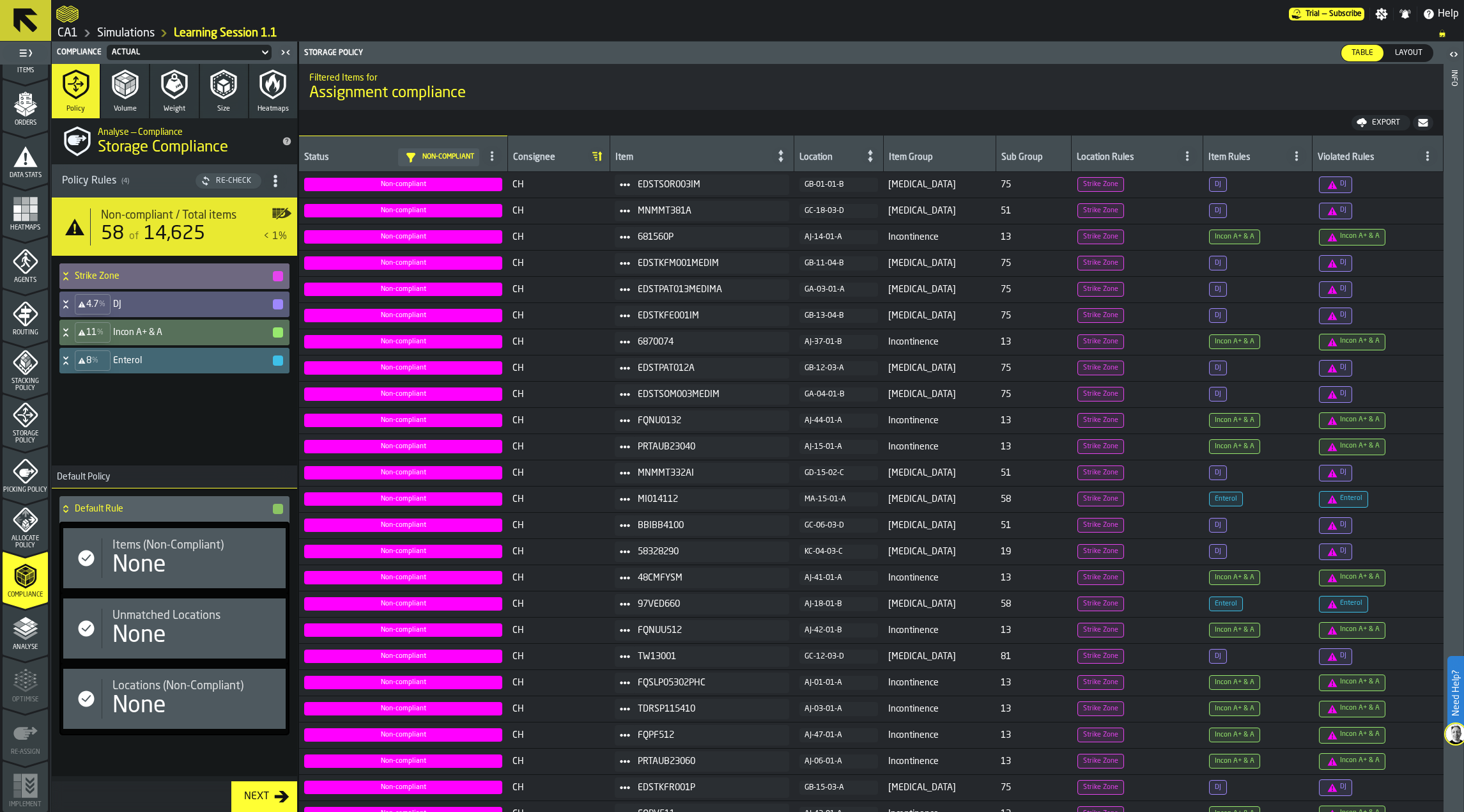
click at [26, 641] on div "Analyse" at bounding box center [25, 633] width 45 height 36
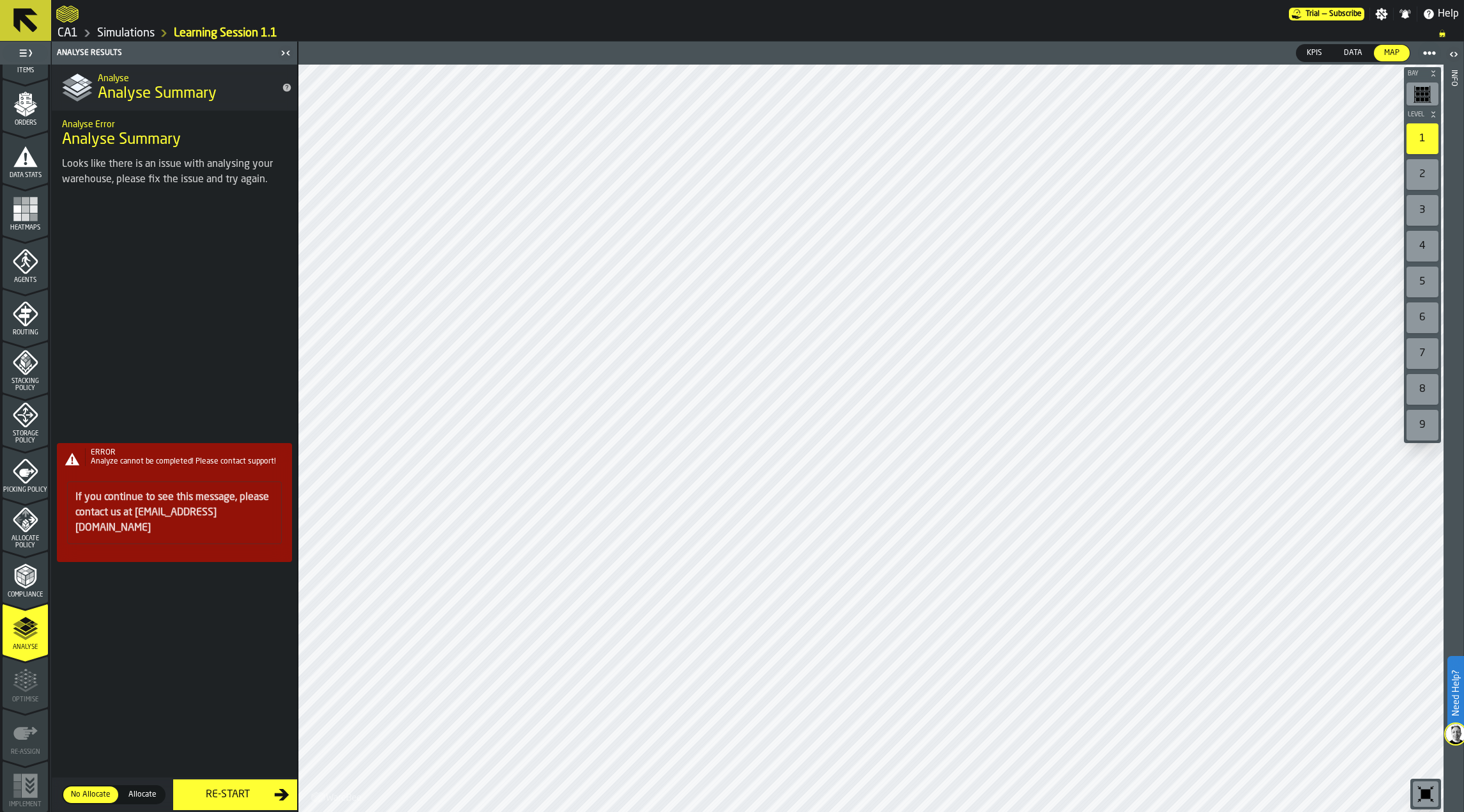
click at [36, 20] on icon at bounding box center [26, 20] width 31 height 31
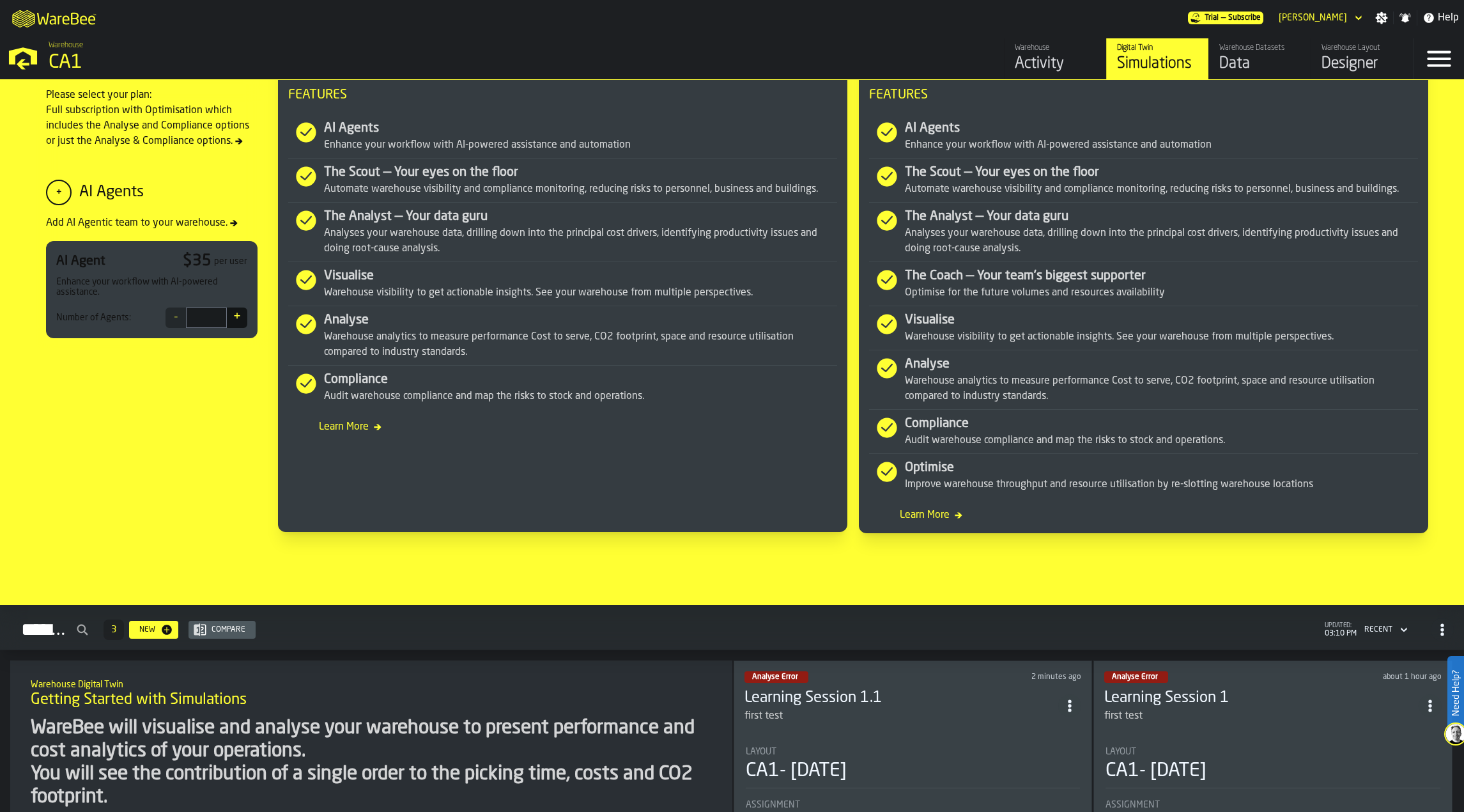
scroll to position [767, 0]
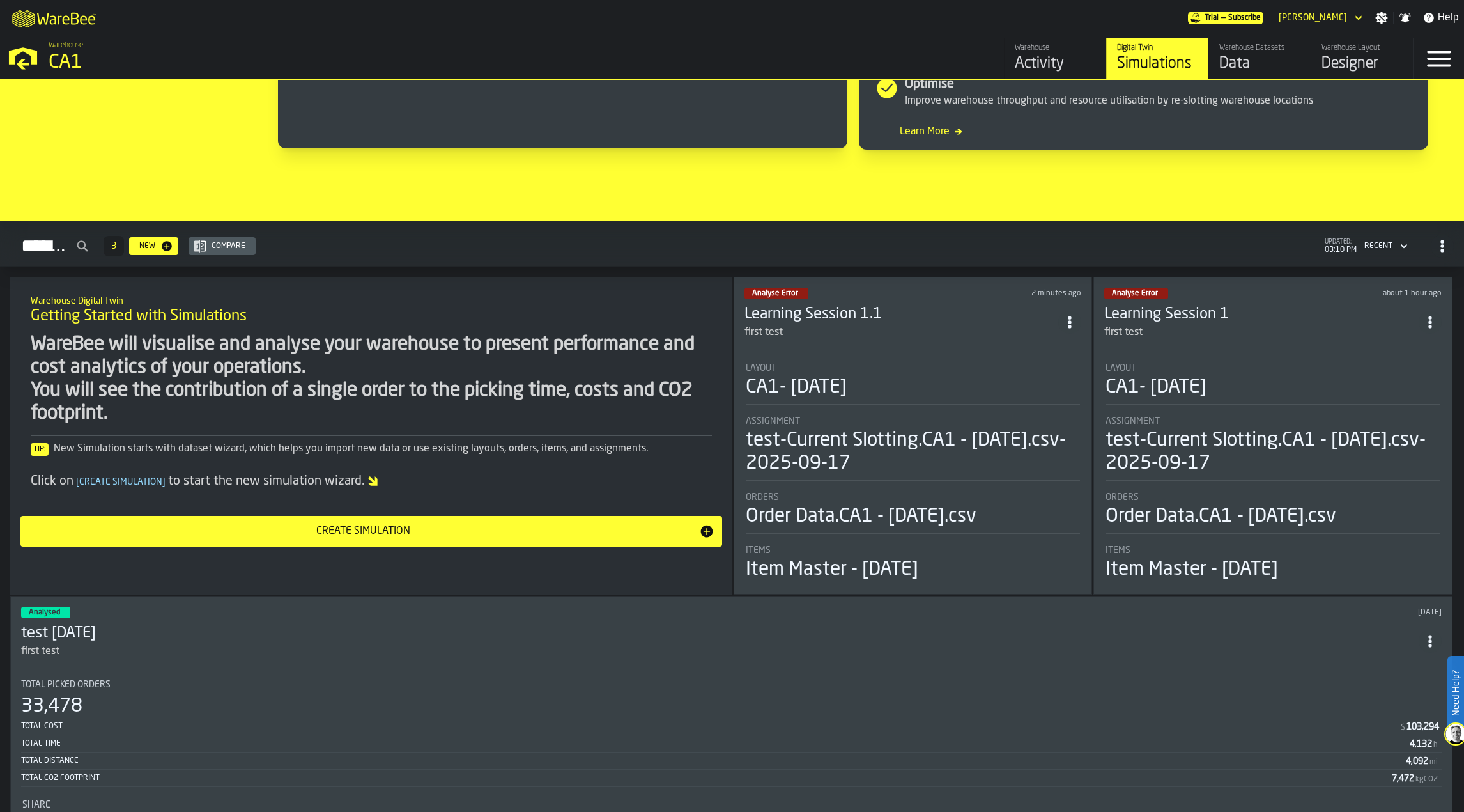
click at [1260, 372] on div "Layout" at bounding box center [1273, 369] width 335 height 11
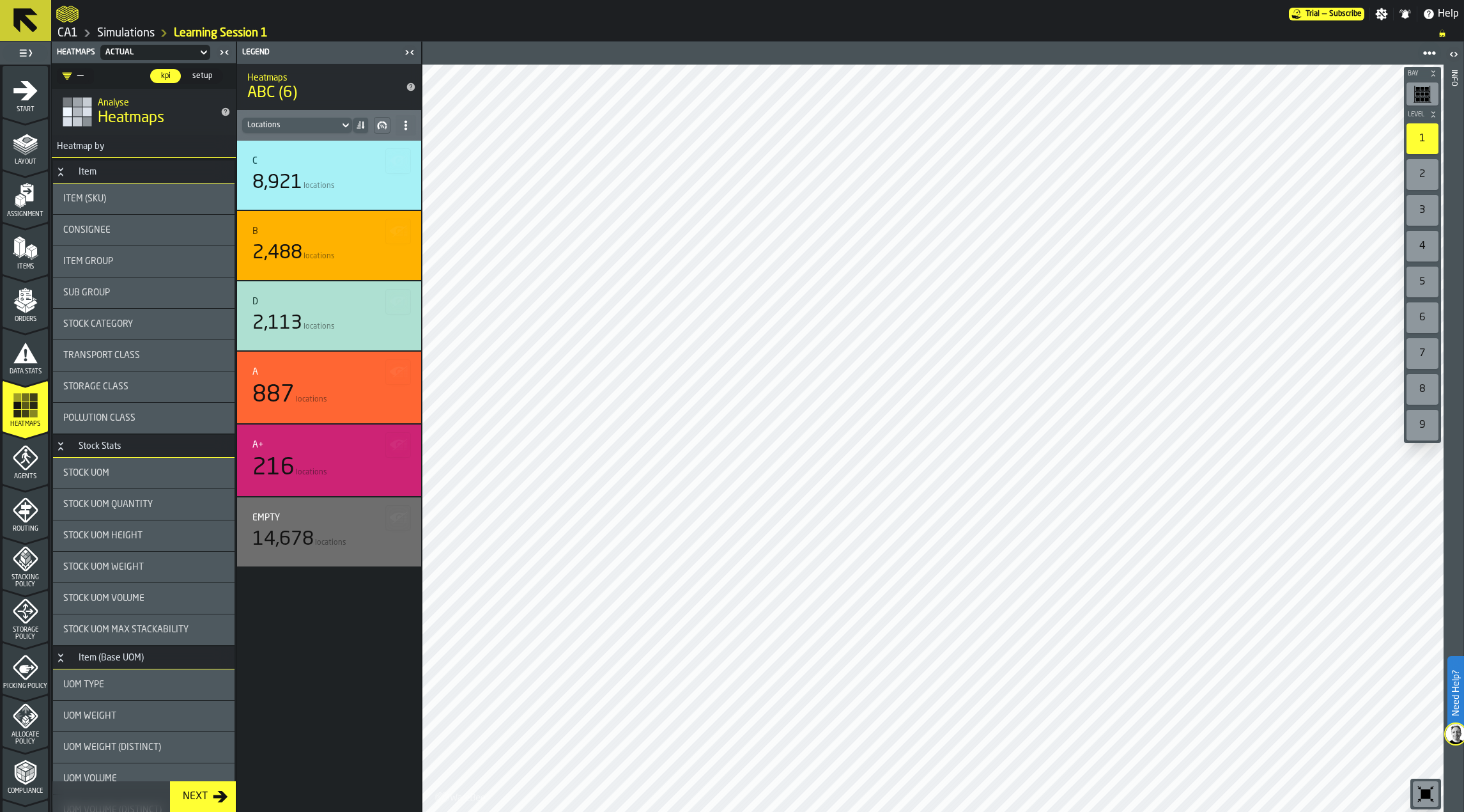
click at [24, 359] on icon "menu Data Stats" at bounding box center [25, 353] width 26 height 26
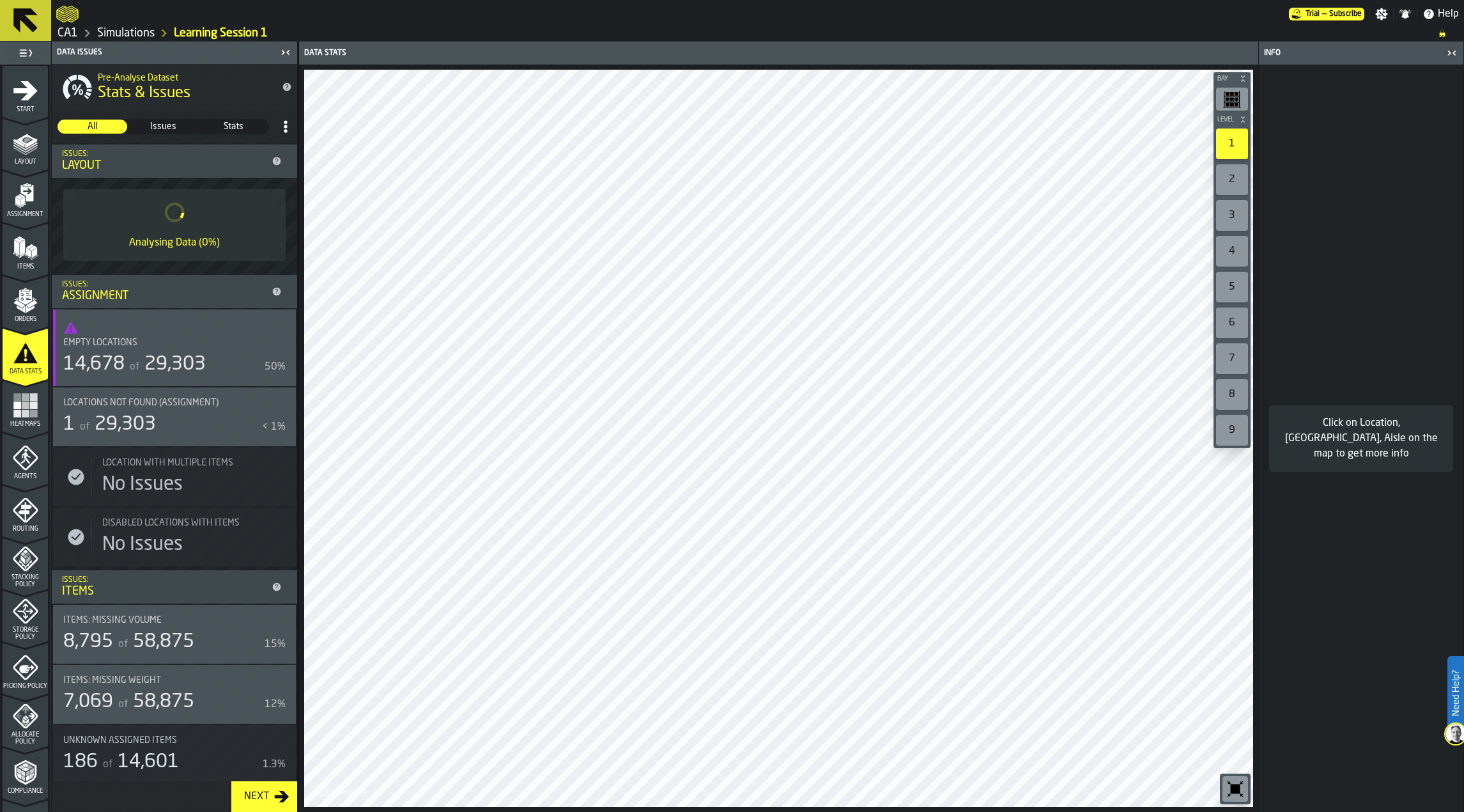
click at [192, 340] on div "Empty locations" at bounding box center [166, 343] width 207 height 11
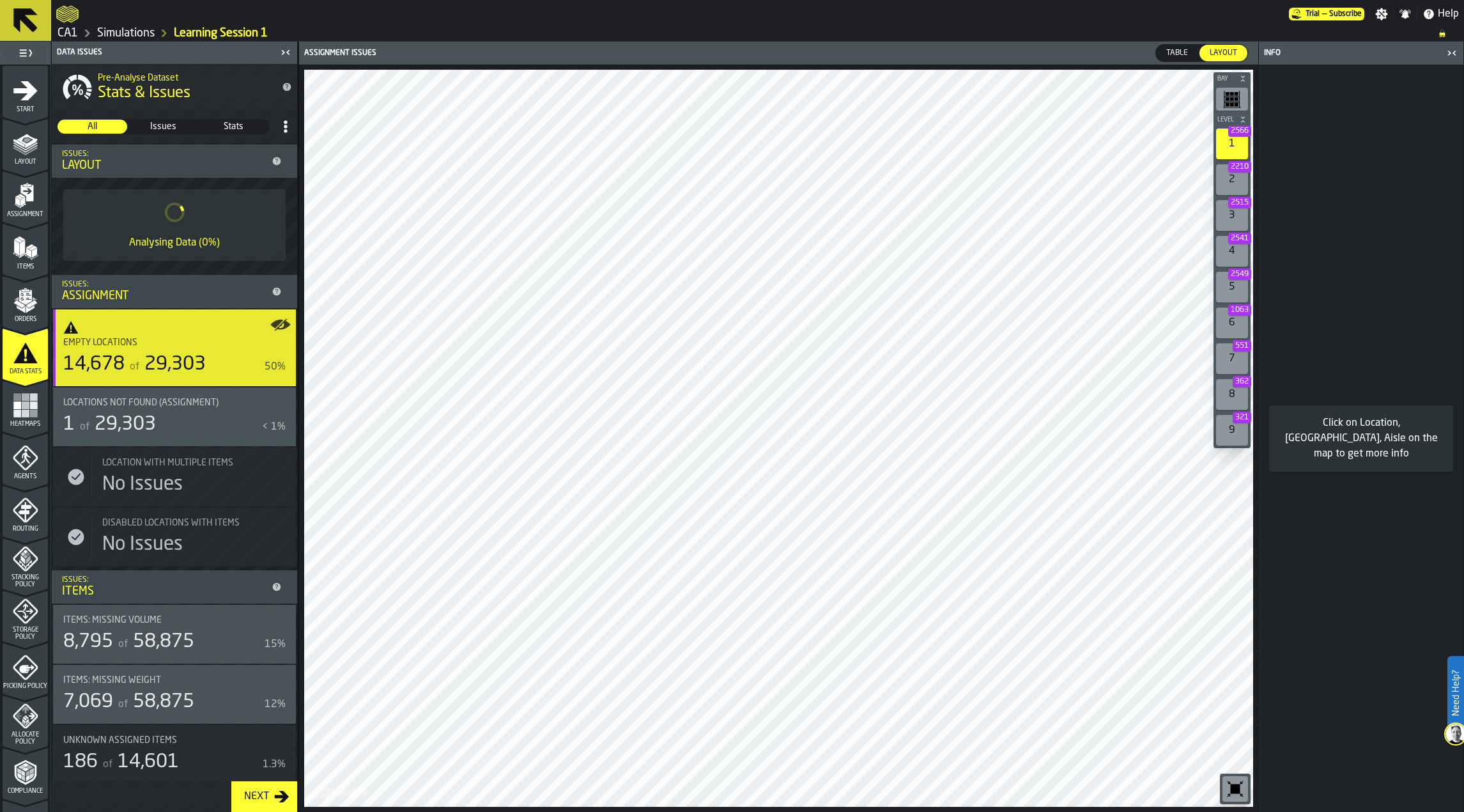
scroll to position [192, 0]
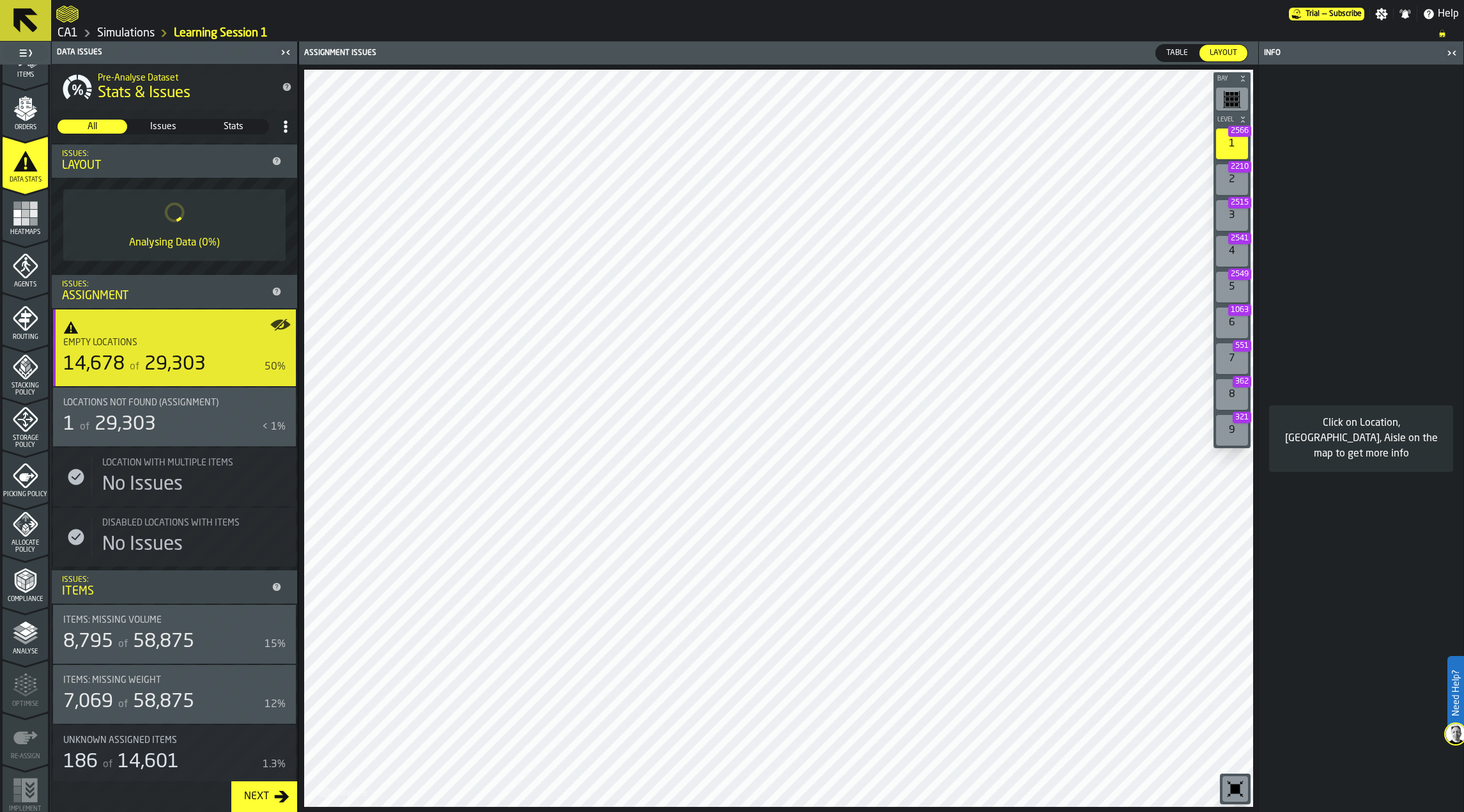
click at [24, 591] on icon "menu Compliance" at bounding box center [25, 580] width 21 height 25
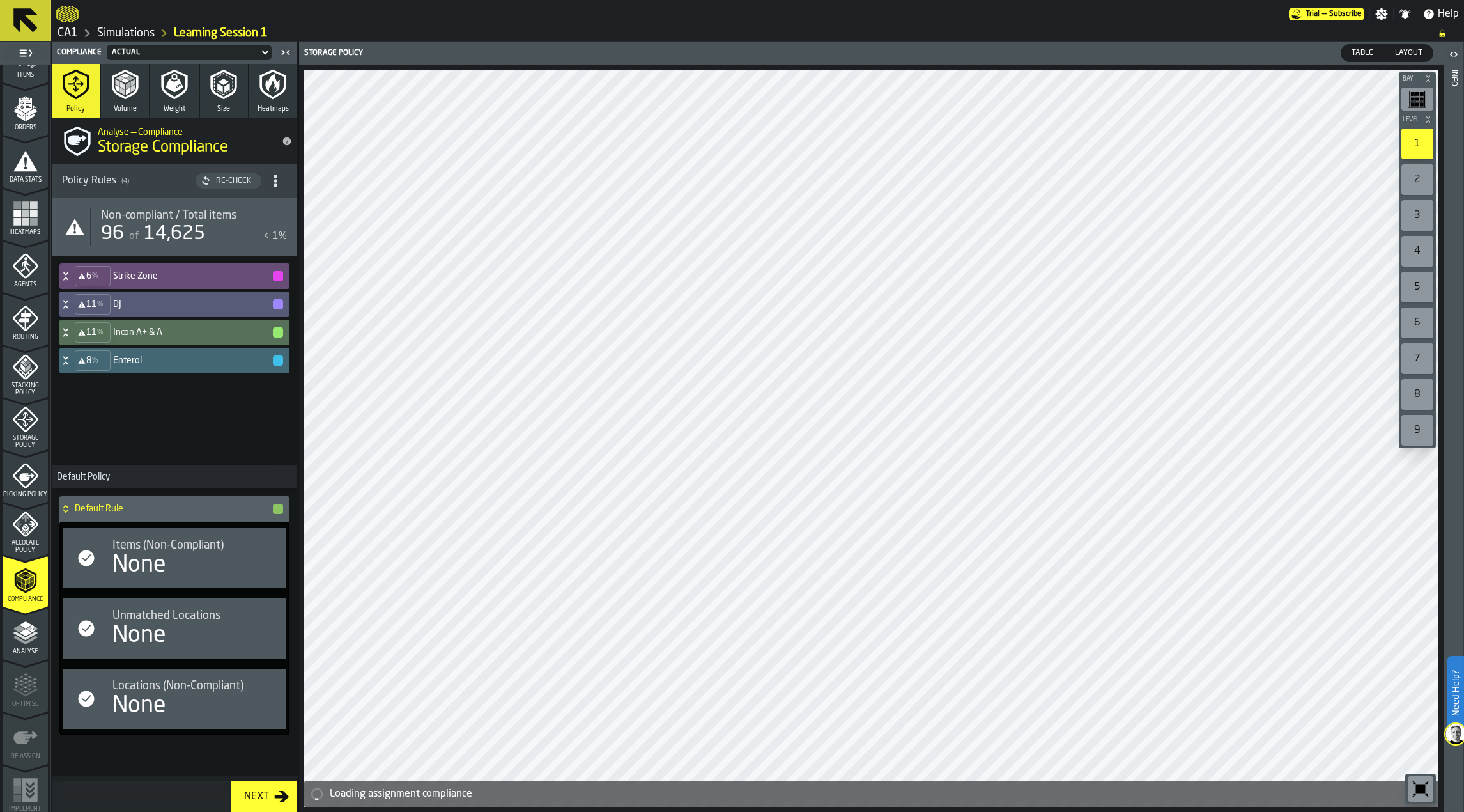
click at [281, 211] on icon "button-toggle-Show on Map" at bounding box center [280, 213] width 15 height 9
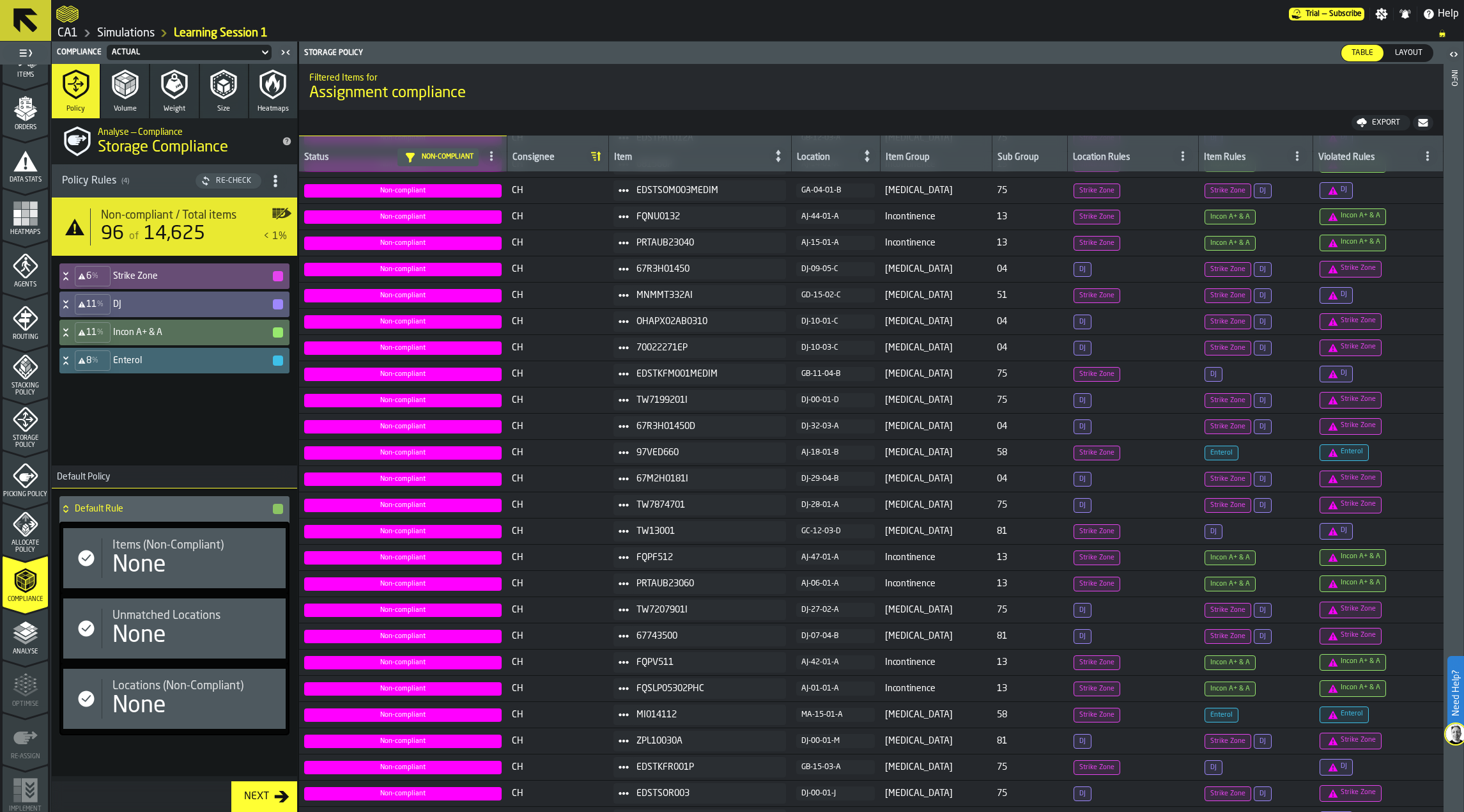
scroll to position [0, 0]
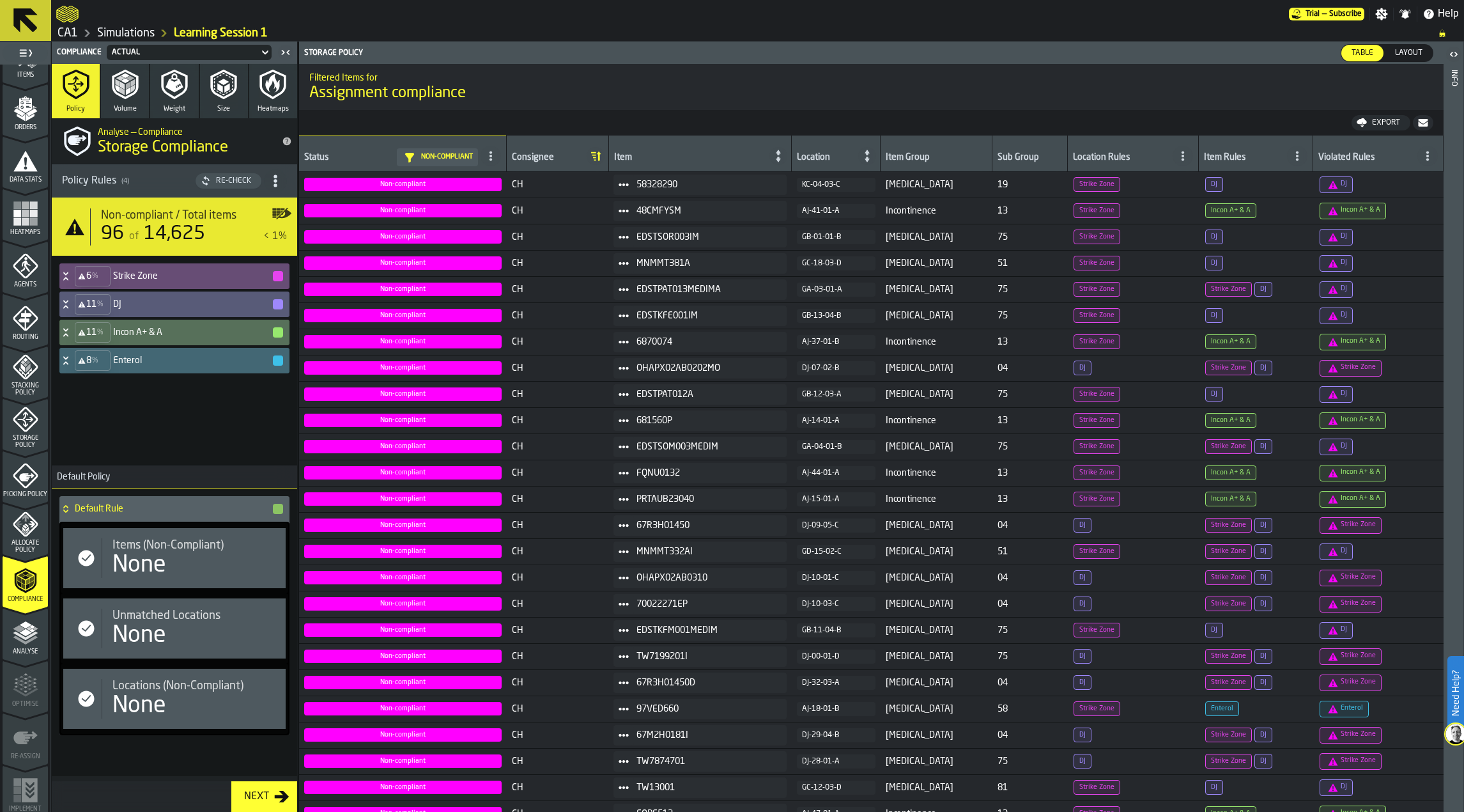
click at [122, 96] on icon "button" at bounding box center [125, 84] width 27 height 30
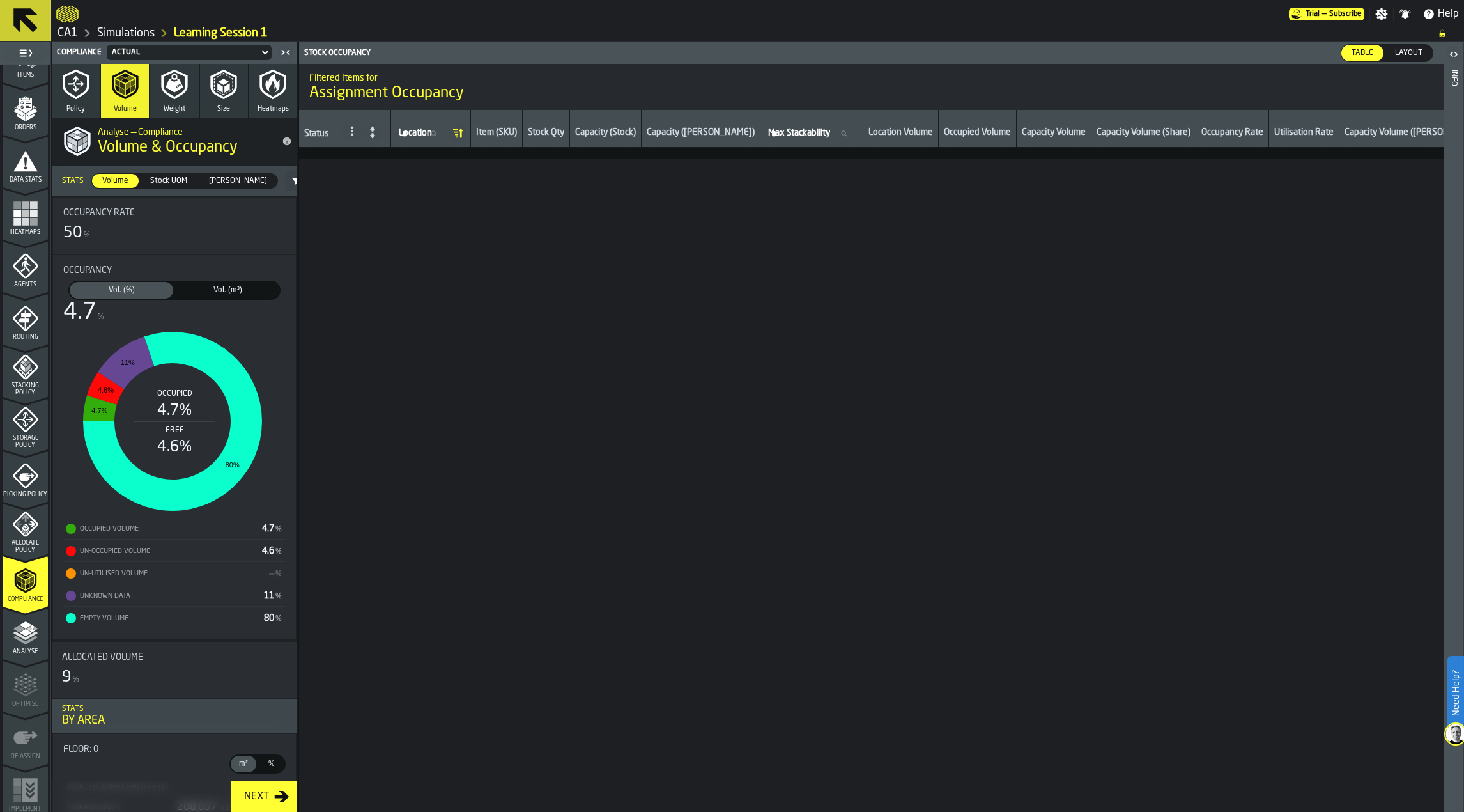
click at [23, 634] on polygon "menu Analyse" at bounding box center [26, 632] width 12 height 7
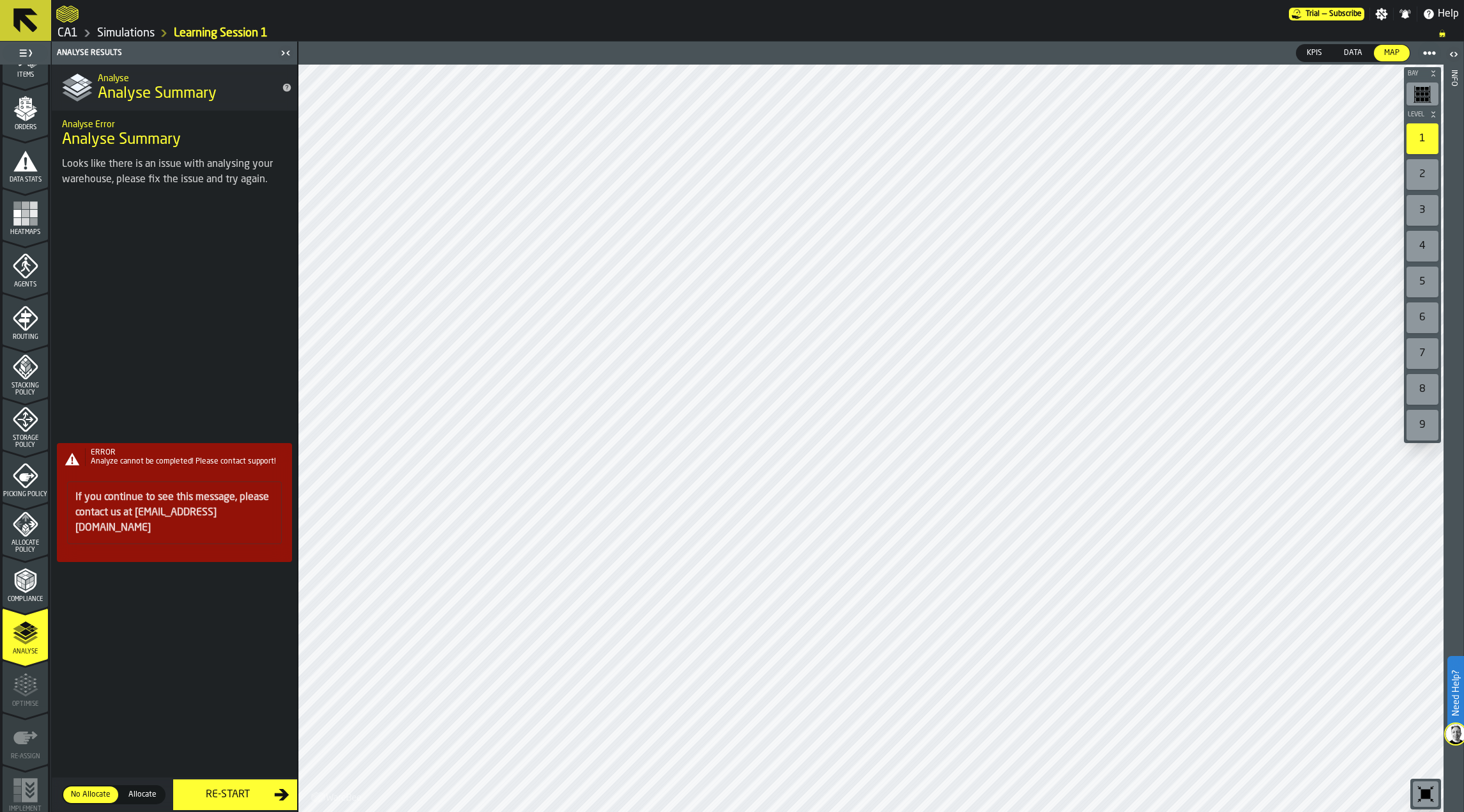
click at [273, 790] on div "ERROR Analyze cannot be completed! Please contact support! If you continue to s…" at bounding box center [174, 507] width 245 height 609
click at [267, 792] on div "ERROR Analyze cannot be completed! Please contact support! If you continue to s…" at bounding box center [174, 507] width 245 height 609
click at [267, 791] on div "ERROR Analyze cannot be completed! Please contact support! If you continue to s…" at bounding box center [174, 507] width 245 height 609
drag, startPoint x: 120, startPoint y: 474, endPoint x: 275, endPoint y: 466, distance: 155.2
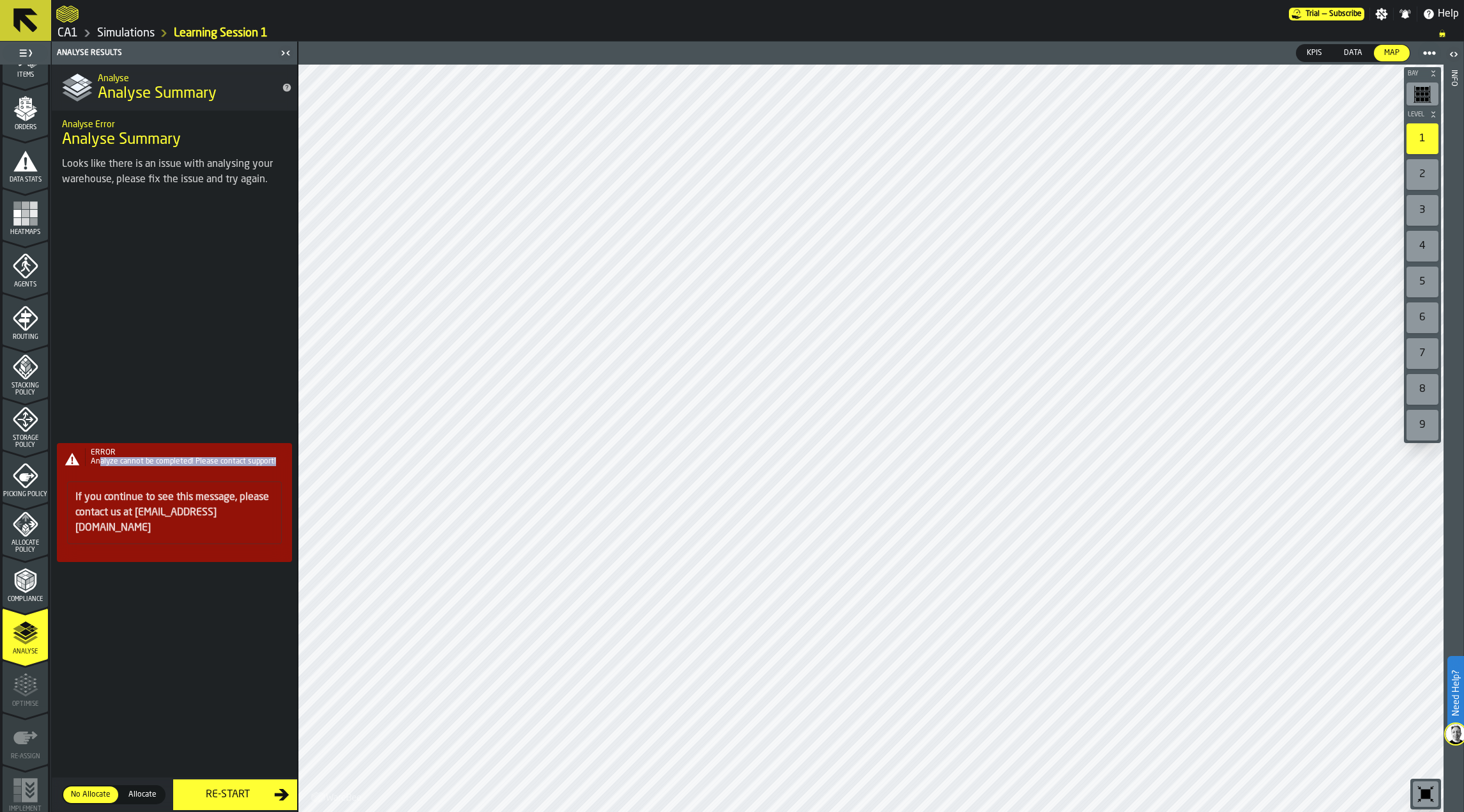
click at [275, 466] on div "Analyze cannot be completed! Please contact support!" at bounding box center [190, 461] width 199 height 9
click at [247, 649] on div "ERROR Analyze cannot be completed! Please contact support! If you continue to s…" at bounding box center [174, 507] width 245 height 609
click at [277, 784] on div "ERROR Analyze cannot be completed! Please contact support! If you continue to s…" at bounding box center [174, 507] width 245 height 609
click at [269, 797] on div "ERROR Analyze cannot be completed! Please contact support! If you continue to s…" at bounding box center [174, 507] width 245 height 609
click at [309, 804] on main "1 Start 1.1 Layout 1.2 Assignment 1.3 Items 1.4 Orders 1.5 Data Stats 1.6 Heatm…" at bounding box center [732, 426] width 1464 height 770
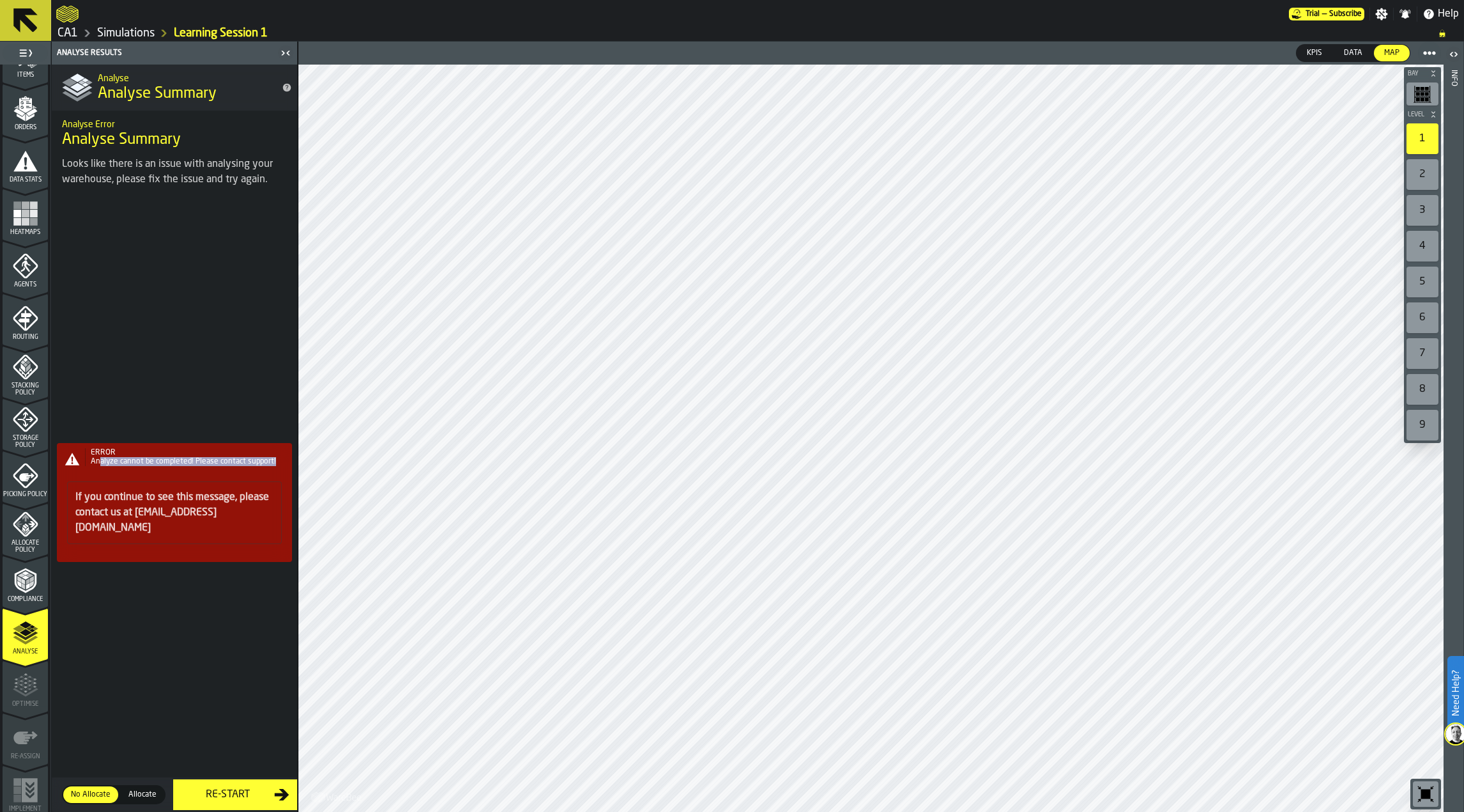
click at [282, 799] on div "ERROR Analyze cannot be completed! Please contact support! If you continue to s…" at bounding box center [174, 507] width 245 height 609
click at [282, 798] on div "ERROR Analyze cannot be completed! Please contact support! If you continue to s…" at bounding box center [174, 507] width 245 height 609
click at [38, 587] on div "Compliance" at bounding box center [25, 585] width 45 height 36
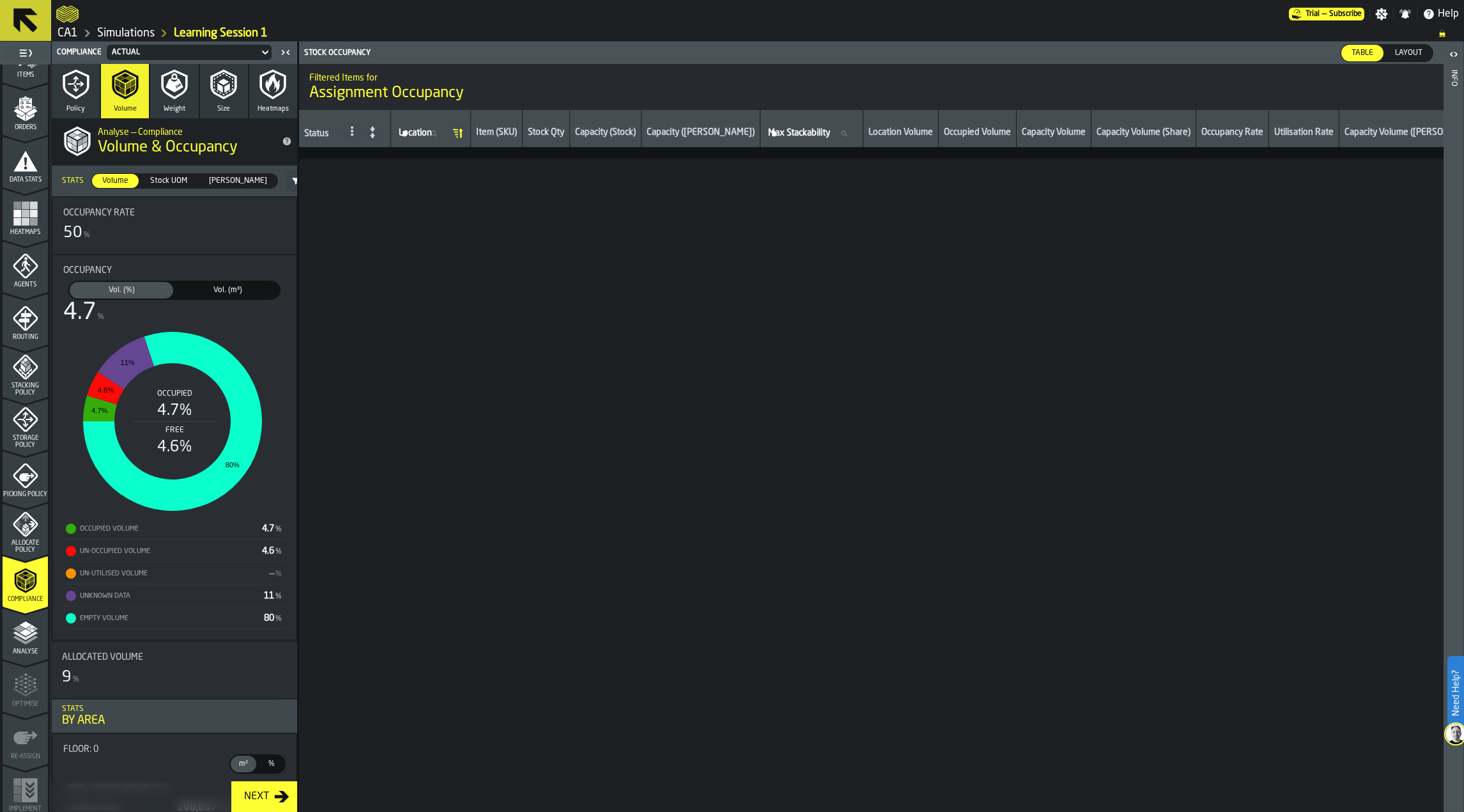
click at [21, 634] on polygon "menu Analyse" at bounding box center [26, 632] width 12 height 7
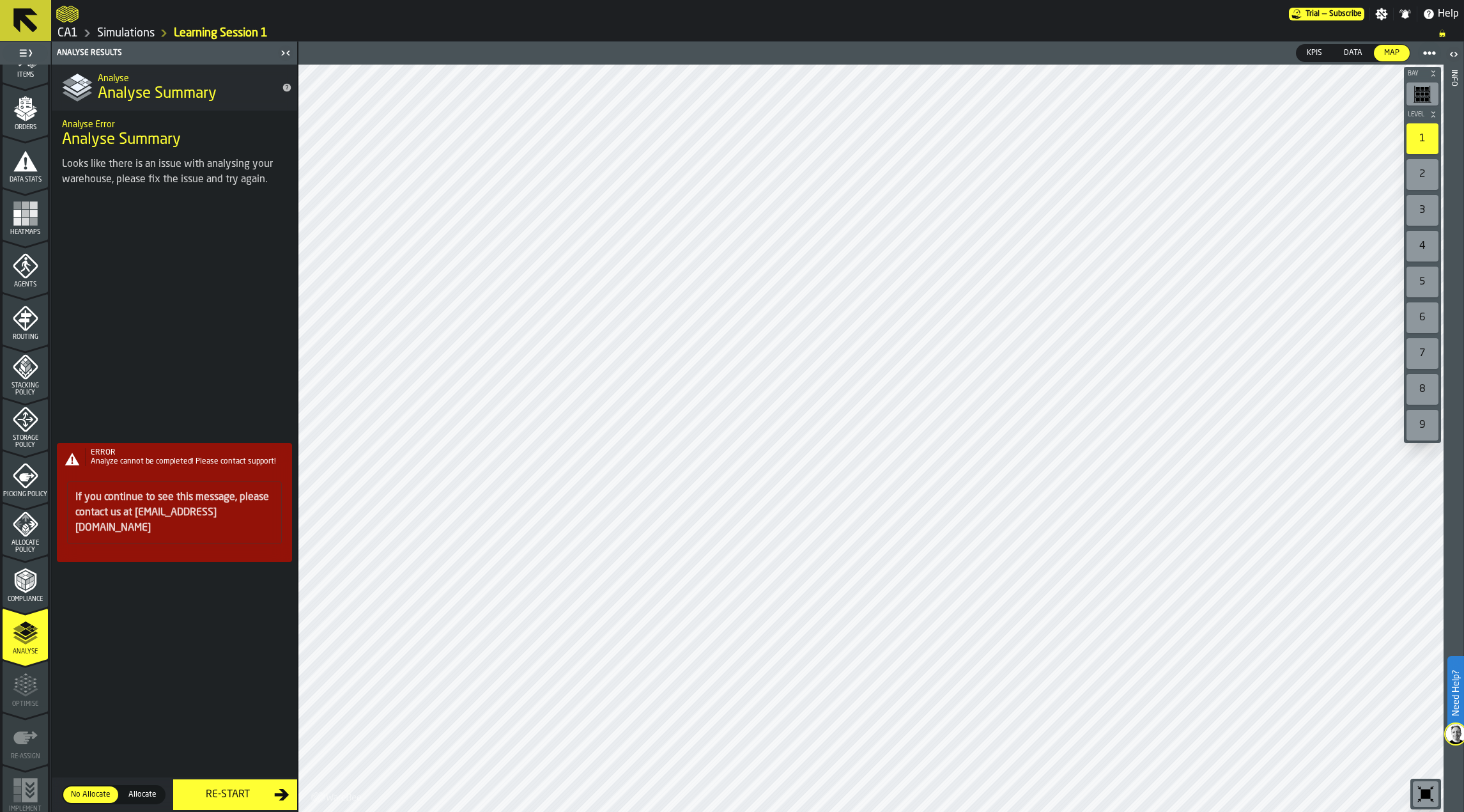
click at [1452, 98] on div "Info" at bounding box center [1454, 438] width 9 height 742
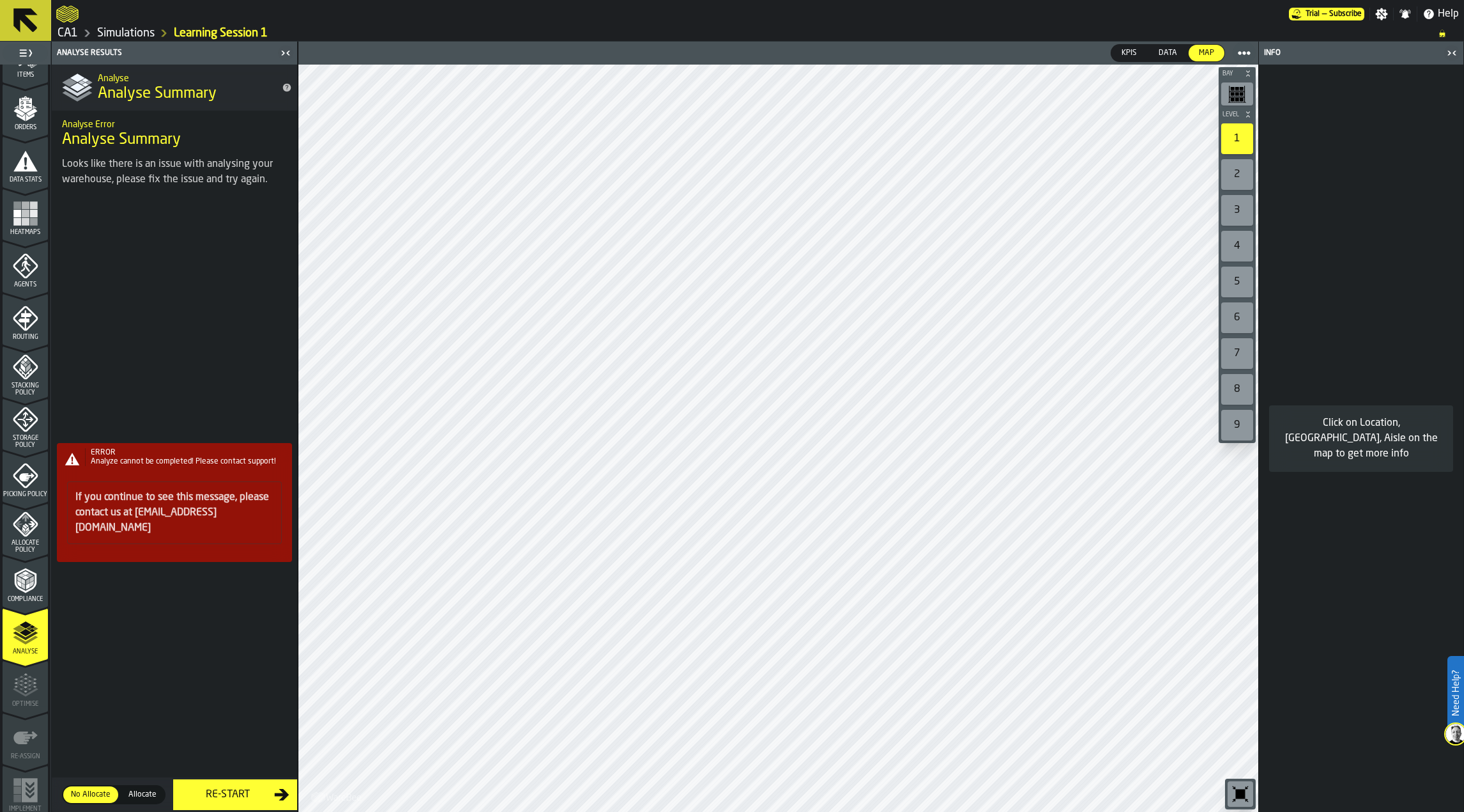
click at [190, 547] on div "If you continue to see this message, please contact us at [EMAIL_ADDRESS][DOMAI…" at bounding box center [174, 514] width 235 height 88
click at [274, 797] on div "ERROR Analyze cannot be completed! Please contact support! If you continue to s…" at bounding box center [174, 507] width 245 height 609
click at [34, 583] on icon "menu Compliance" at bounding box center [25, 580] width 21 height 25
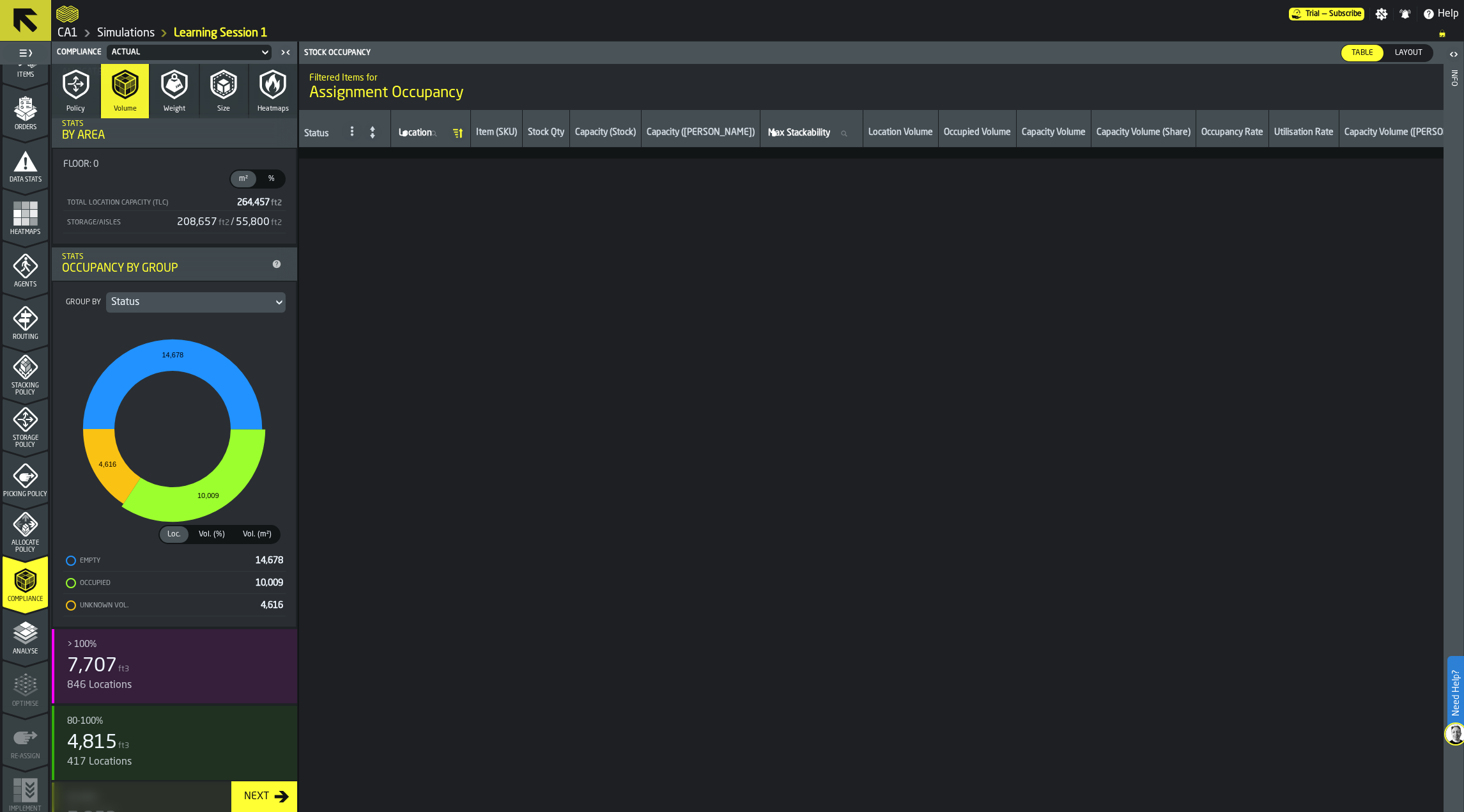
scroll to position [472, 0]
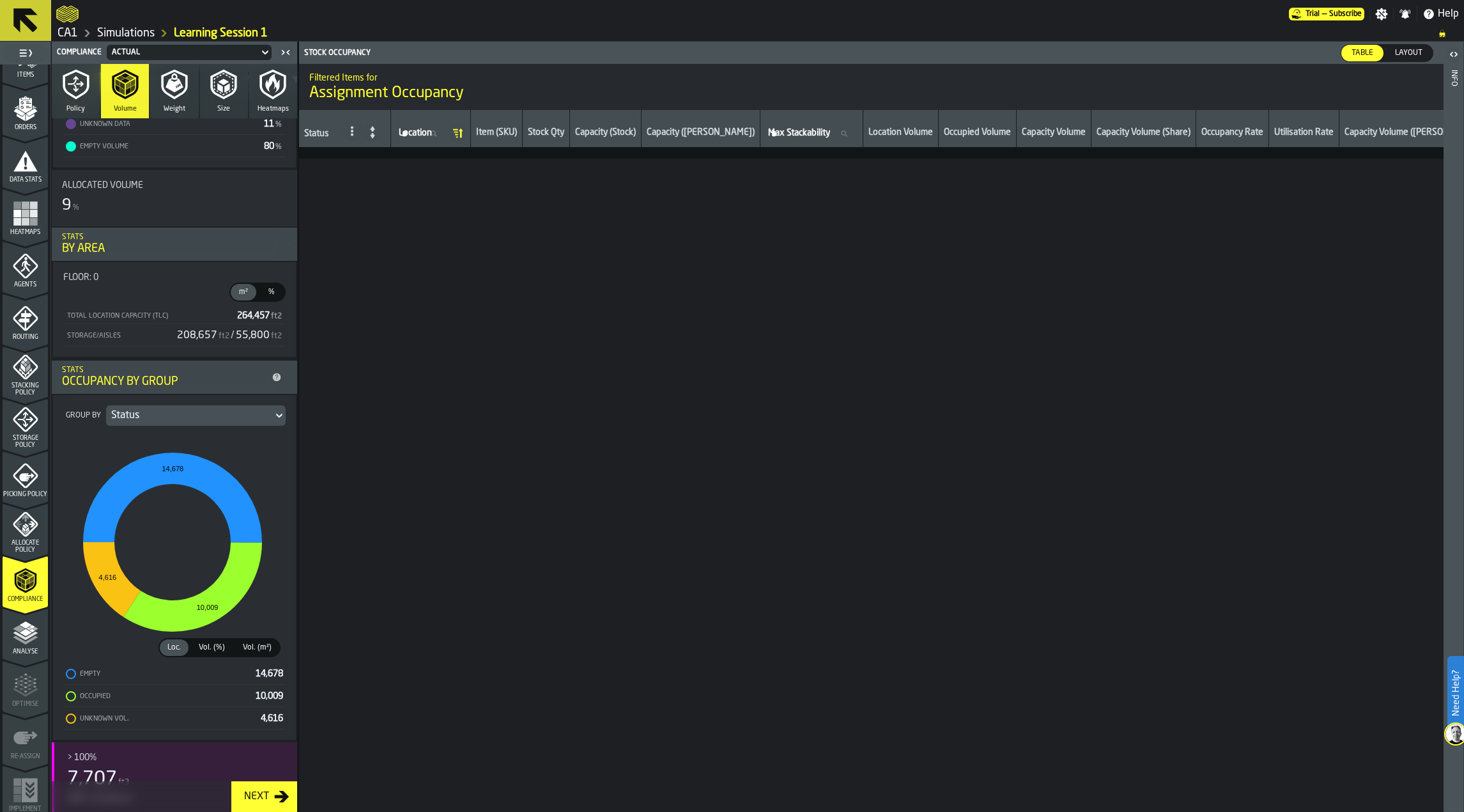
click at [36, 224] on div "Heatmaps" at bounding box center [25, 219] width 45 height 36
